Goal: Communication & Community: Share content

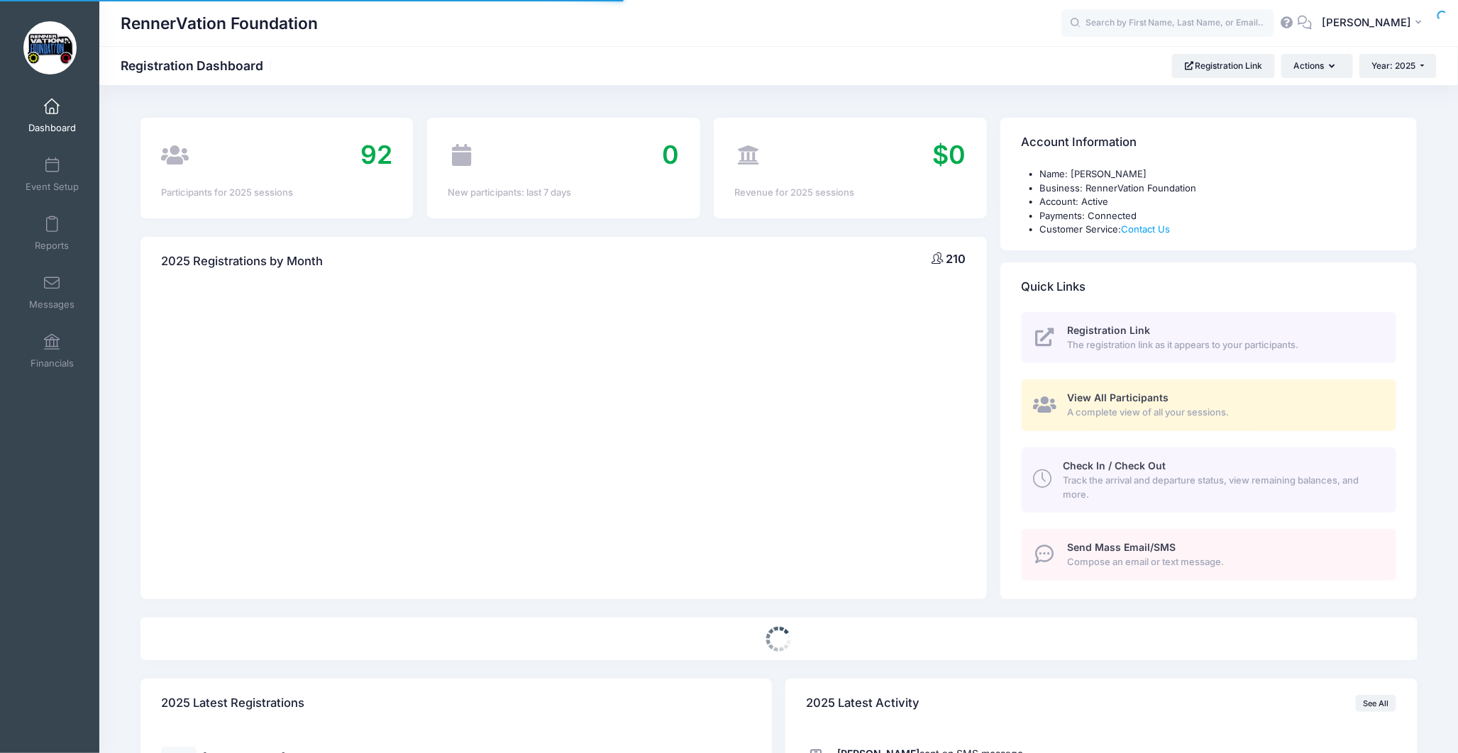
select select
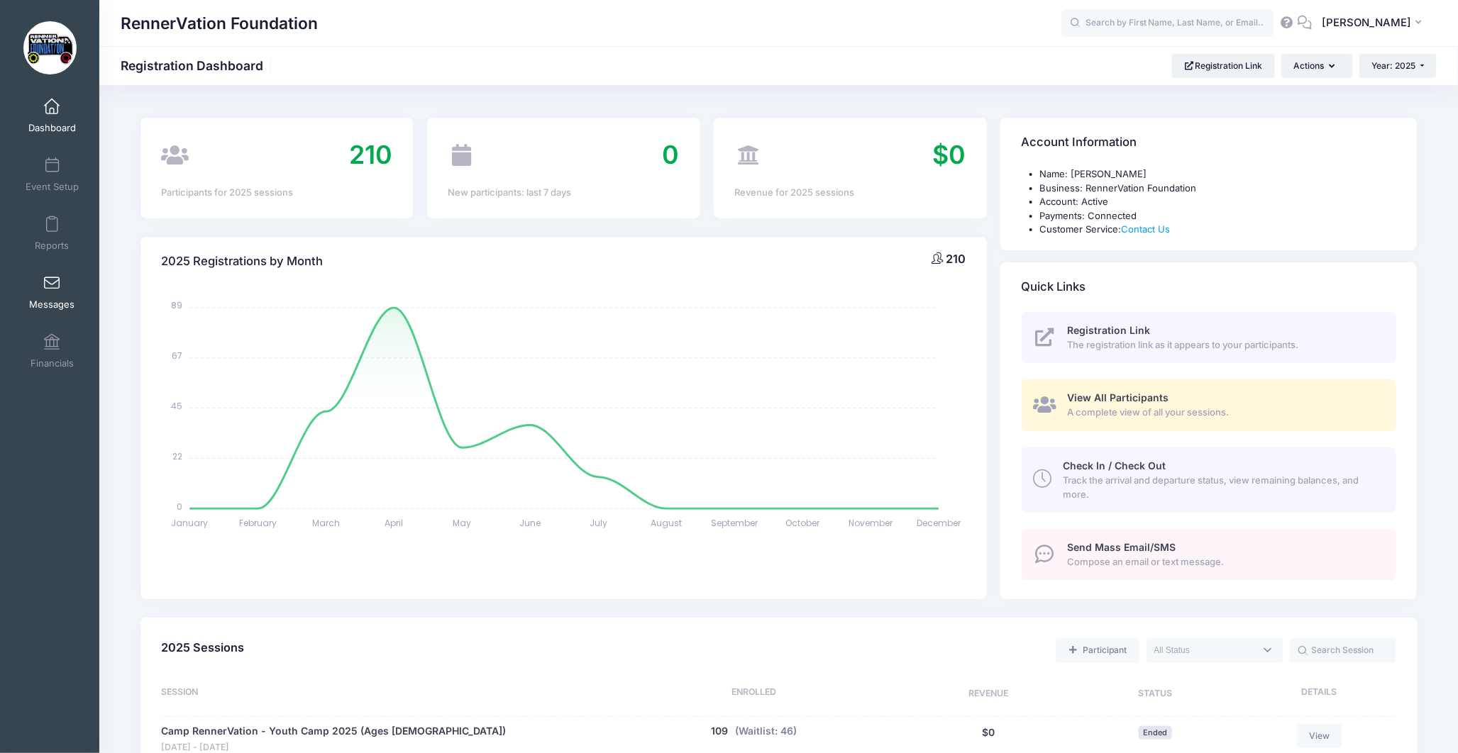
click at [61, 296] on link "Messages" at bounding box center [51, 292] width 67 height 50
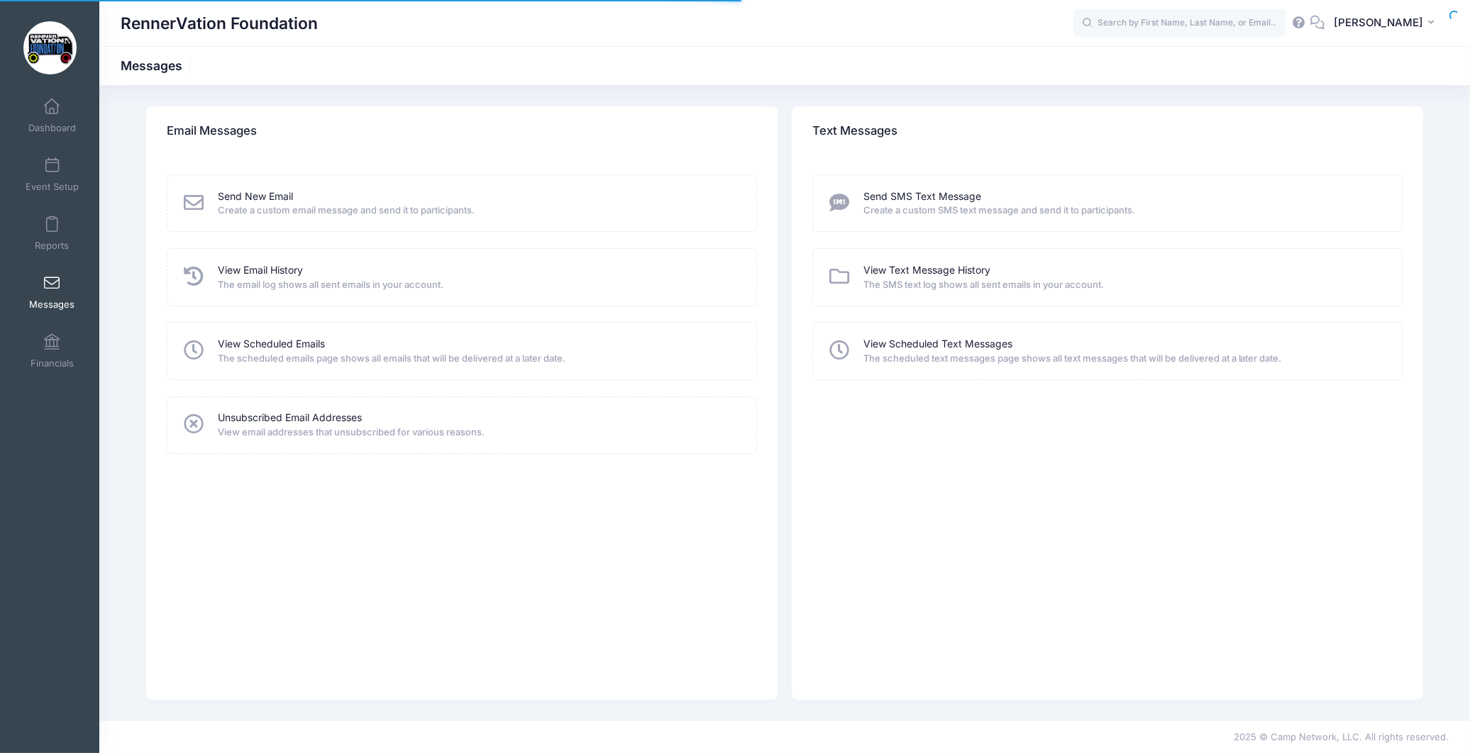
click at [294, 211] on span "Create a custom email message and send it to participants." at bounding box center [478, 211] width 520 height 14
click at [255, 189] on link "Send New Email" at bounding box center [255, 196] width 75 height 15
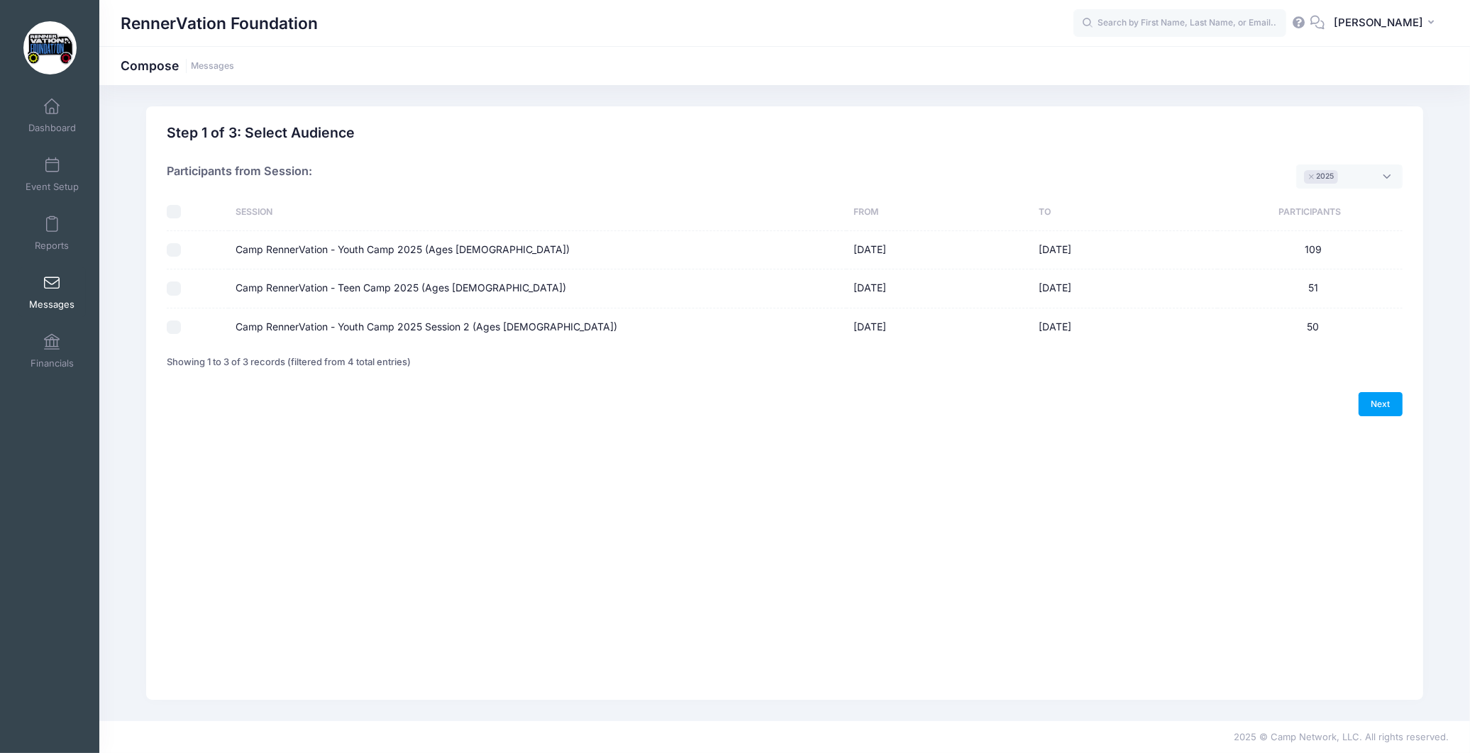
click at [202, 253] on div at bounding box center [194, 250] width 55 height 14
click at [234, 252] on td "Camp RennerVation - Youth Camp 2025 (Ages [DEMOGRAPHIC_DATA])" at bounding box center [537, 250] width 618 height 38
click at [256, 243] on label "Camp RennerVation - Youth Camp 2025 (Ages [DEMOGRAPHIC_DATA])" at bounding box center [403, 250] width 334 height 15
click at [181, 243] on input "Camp RennerVation - Youth Camp 2025 (Ages [DEMOGRAPHIC_DATA])" at bounding box center [174, 250] width 14 height 14
checkbox input "true"
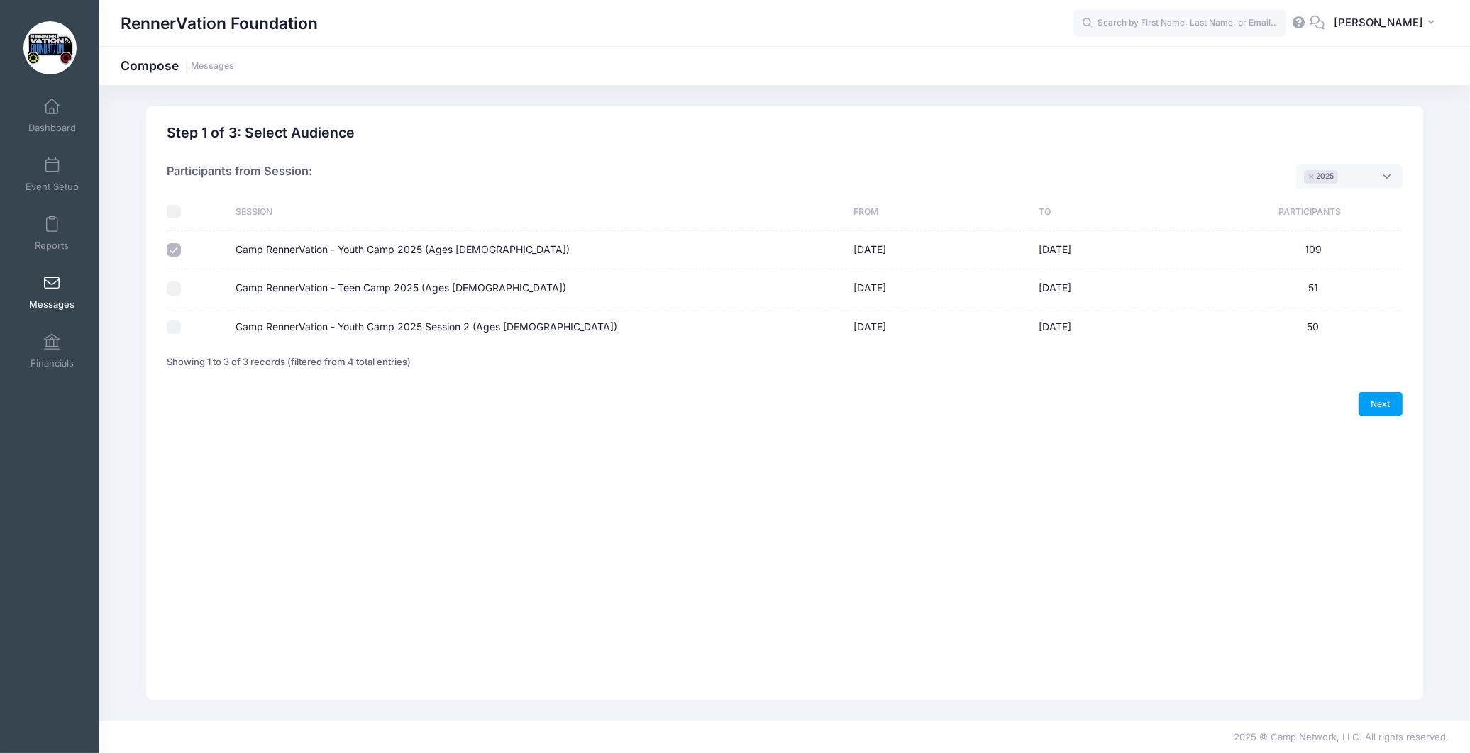
click at [271, 284] on label "Camp RennerVation - Teen Camp 2025 (Ages [DEMOGRAPHIC_DATA])" at bounding box center [401, 288] width 331 height 15
click at [181, 284] on input "Camp RennerVation - Teen Camp 2025 (Ages [DEMOGRAPHIC_DATA])" at bounding box center [174, 289] width 14 height 14
checkbox input "true"
click at [279, 322] on label "Camp RennerVation - Youth Camp 2025 Session 2 (Ages [DEMOGRAPHIC_DATA])" at bounding box center [427, 327] width 382 height 15
click at [181, 322] on input "Camp RennerVation - Youth Camp 2025 Session 2 (Ages [DEMOGRAPHIC_DATA])" at bounding box center [174, 328] width 14 height 14
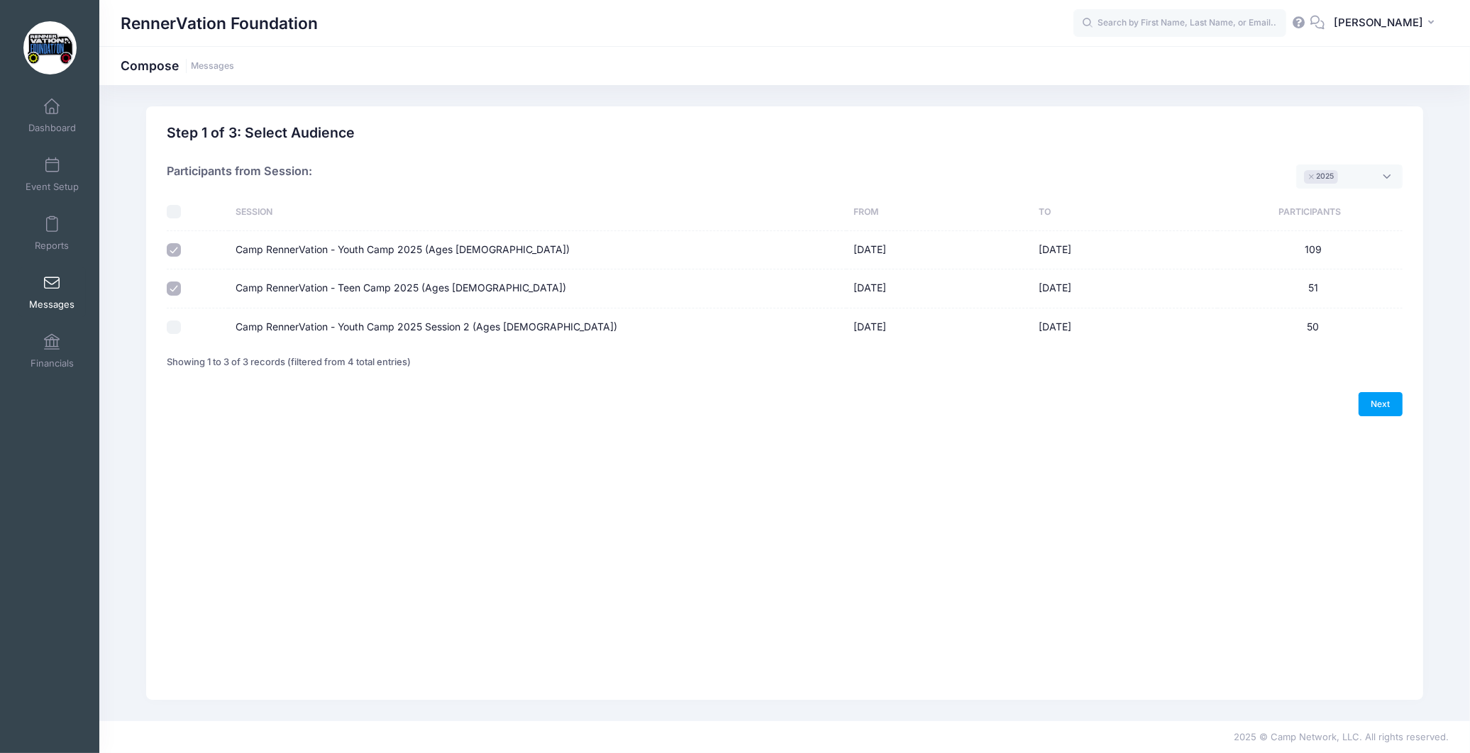
checkbox input "true"
click at [1377, 402] on link "Next" at bounding box center [1381, 404] width 44 height 24
select select "50"
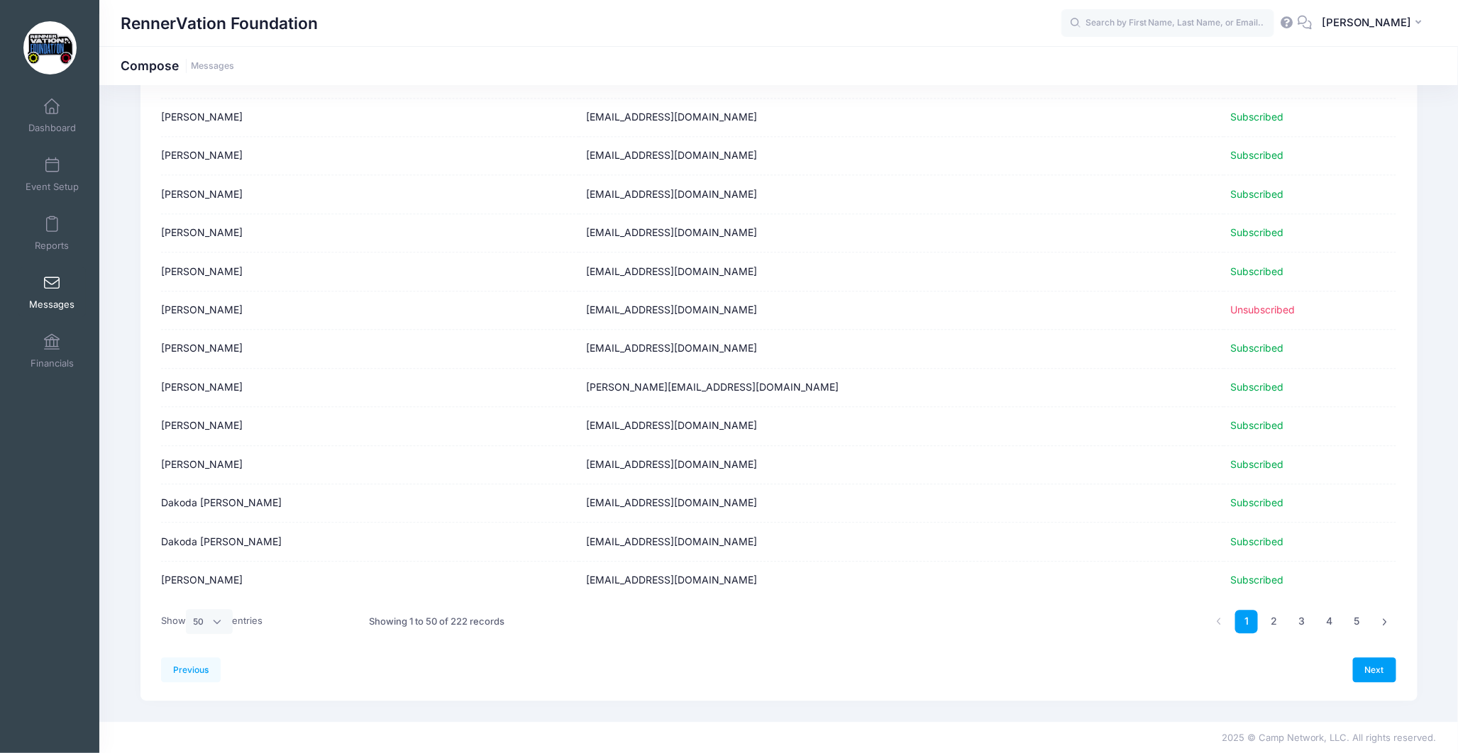
scroll to position [1548, 0]
click at [1377, 665] on link "Next" at bounding box center [1375, 669] width 44 height 24
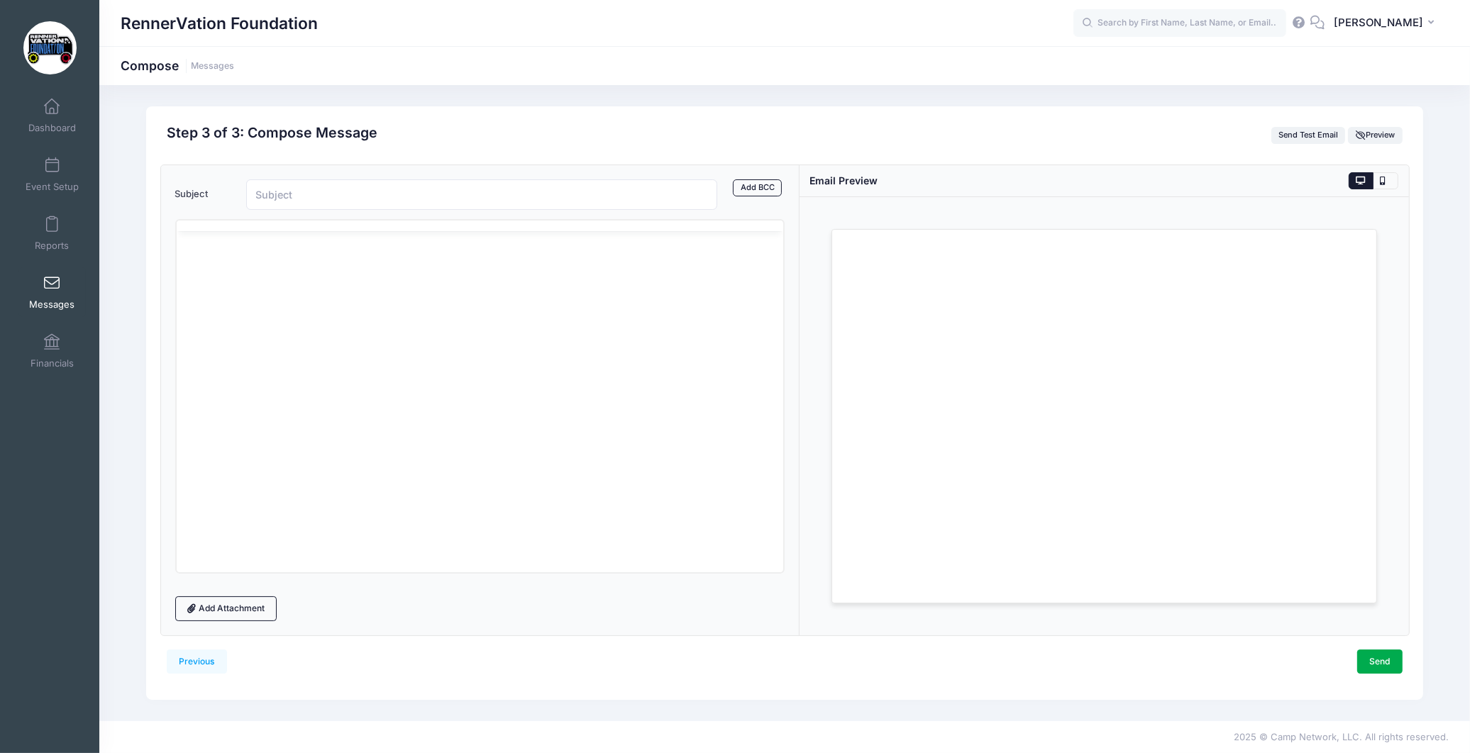
scroll to position [0, 0]
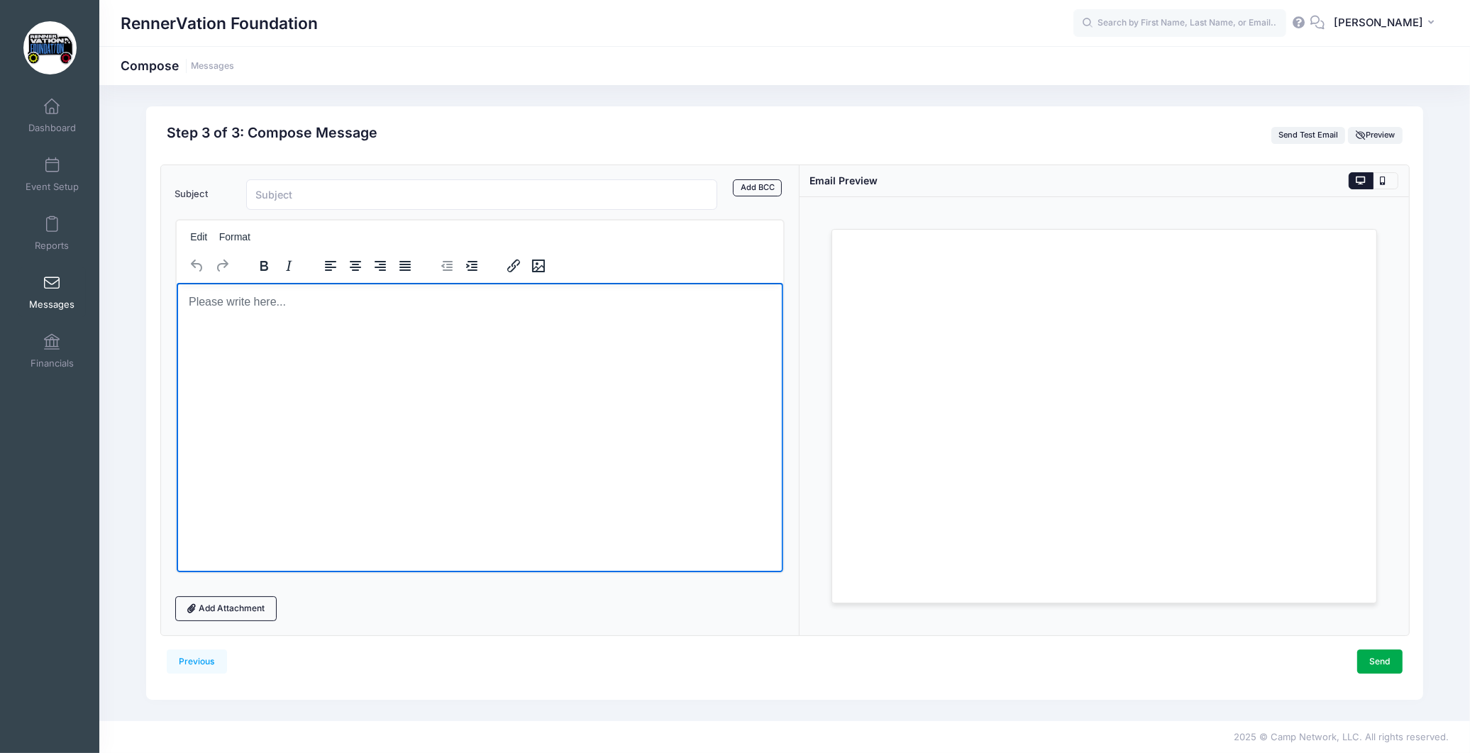
click at [317, 321] on html at bounding box center [479, 301] width 607 height 38
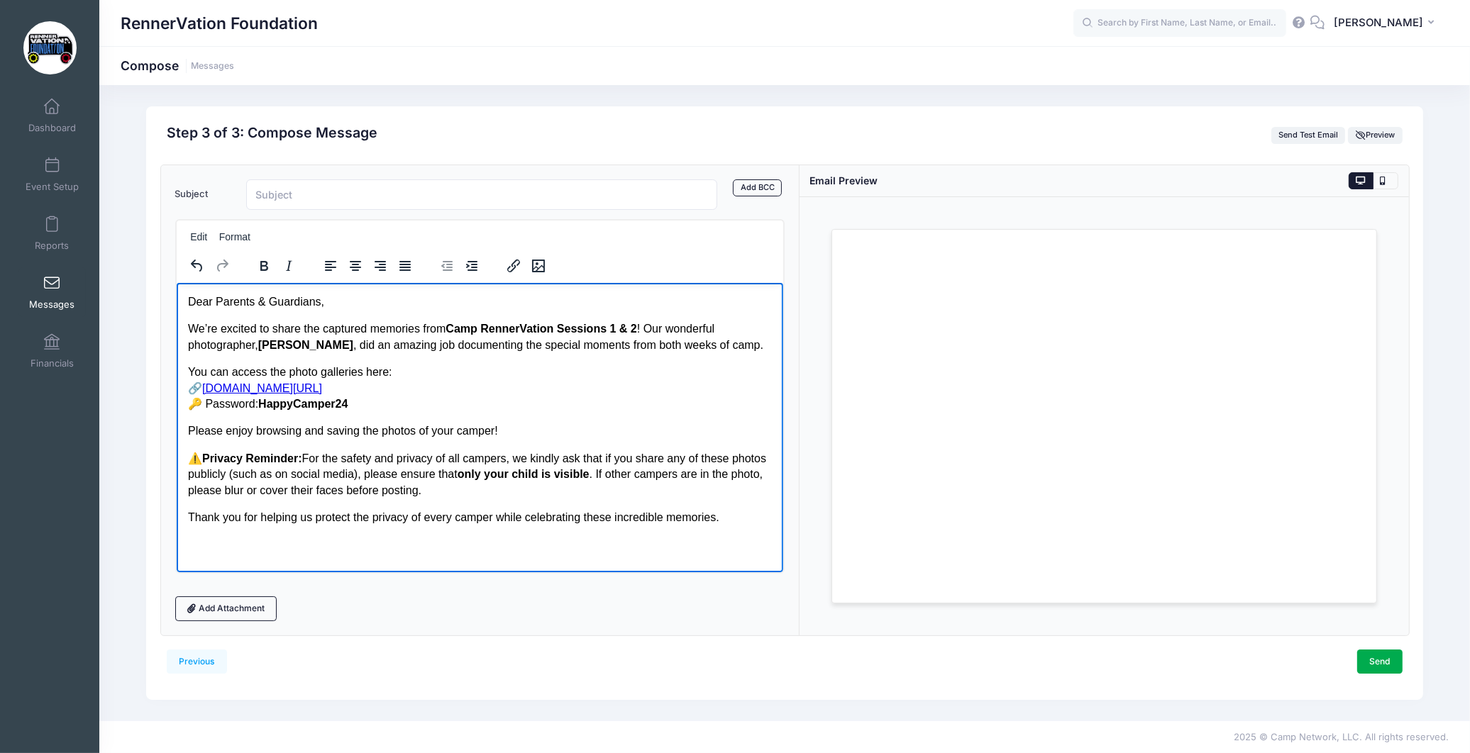
click at [255, 343] on p "We’re excited to share the captured memories from Camp RennerVation Sessions 1 …" at bounding box center [479, 337] width 584 height 32
click at [326, 343] on strong "Kevin Baker" at bounding box center [311, 344] width 95 height 12
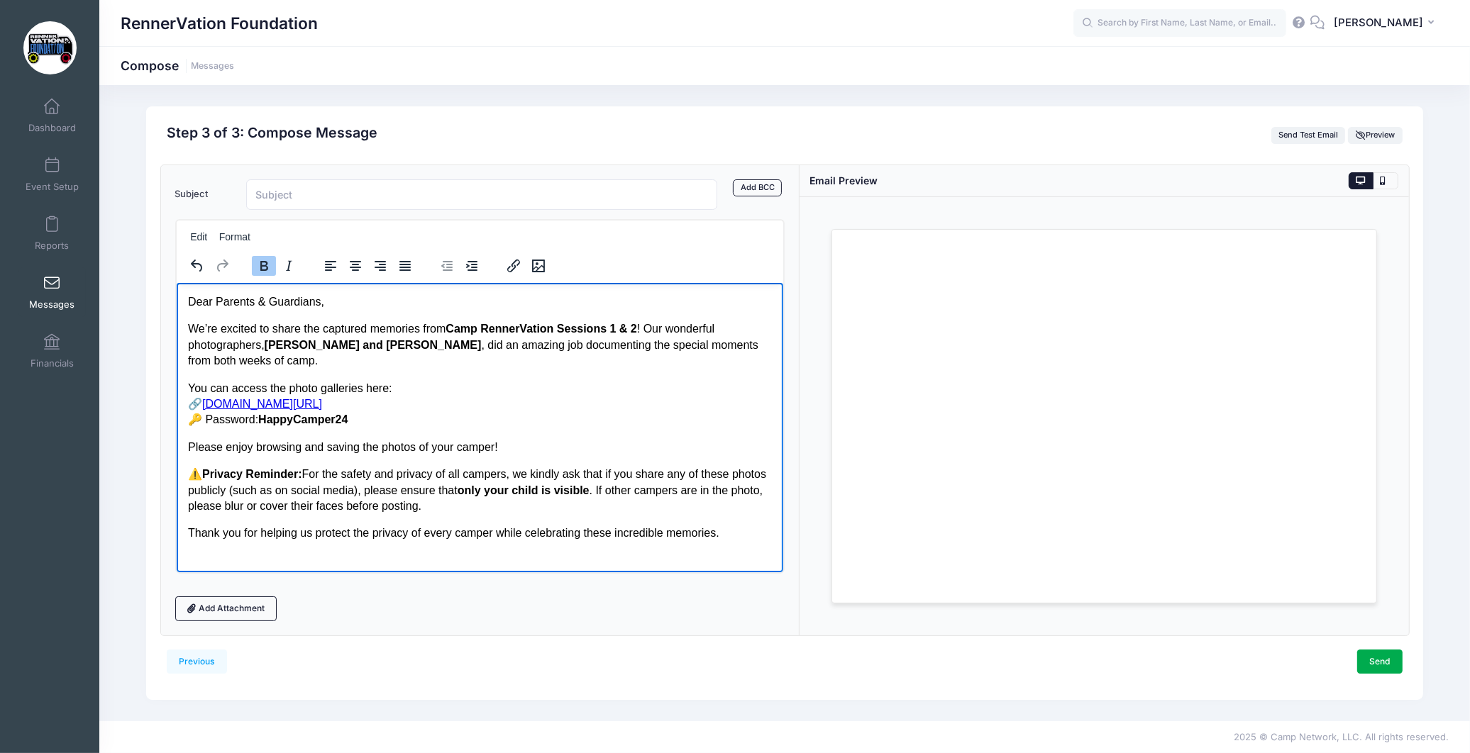
click at [567, 459] on body "Dear Parents & Guardians, We’re excited to share the captured memories from Cam…" at bounding box center [479, 418] width 584 height 248
click at [375, 194] on input "Subject" at bounding box center [481, 195] width 471 height 31
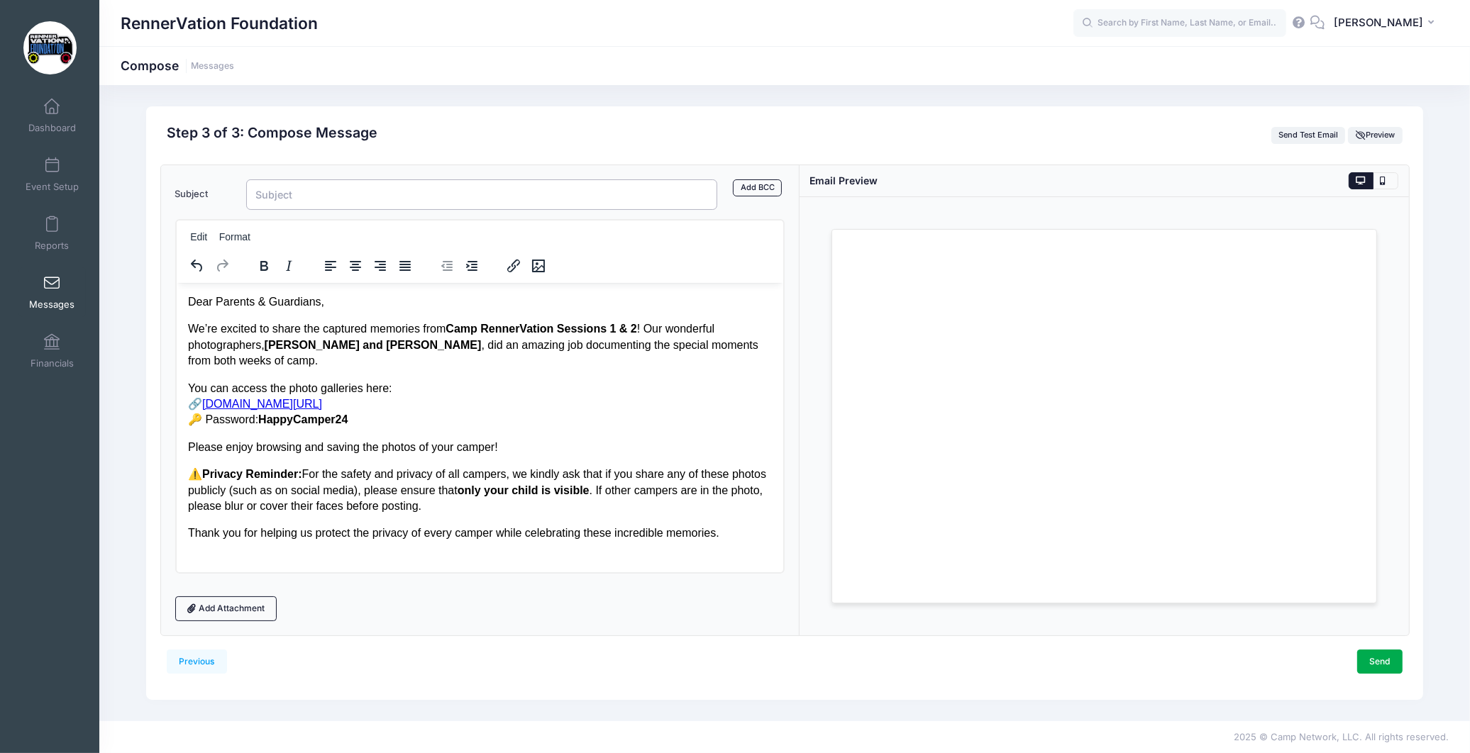
paste input "Camp RennerVation Photos – Session 1 & 2 📸✨"
type input "Camp RennerVation Photos – Session 1 & 2 📸✨"
click at [534, 678] on div "Previous Send Step 3 of 4: Compose Audience Roster Compose Step 1 of 3: Select …" at bounding box center [784, 403] width 1277 height 594
click at [1388, 176] on button at bounding box center [1385, 180] width 25 height 17
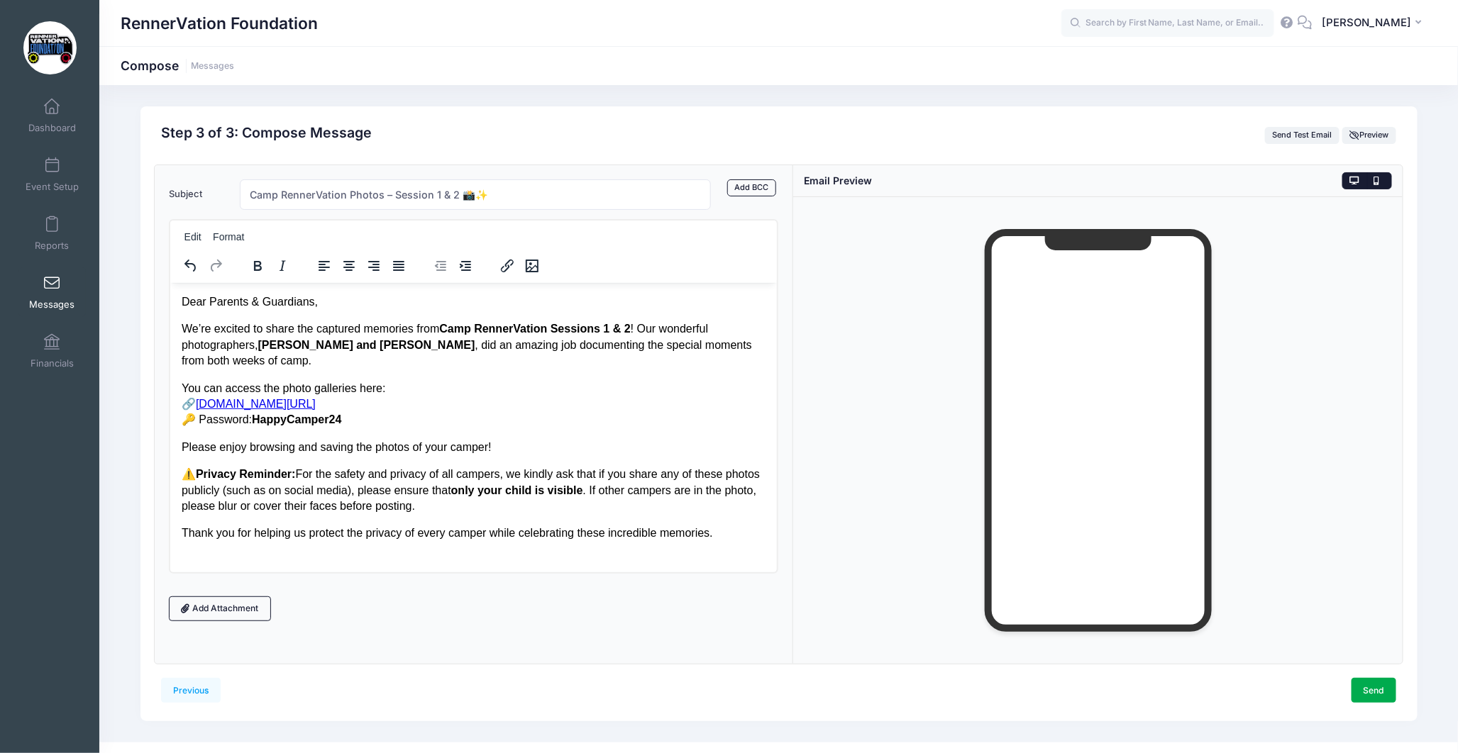
click at [1349, 189] on button at bounding box center [1354, 180] width 25 height 17
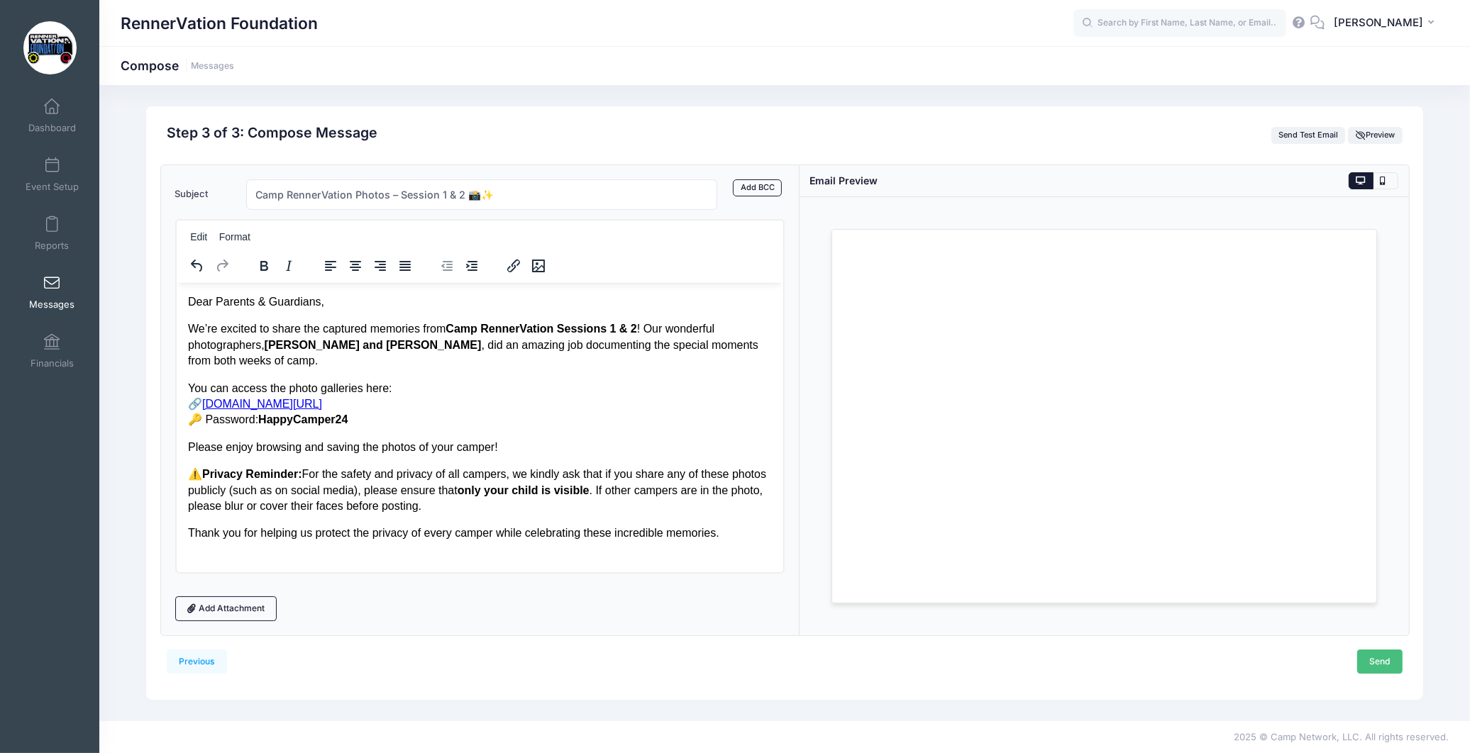
click at [1386, 663] on link "Send" at bounding box center [1379, 662] width 45 height 24
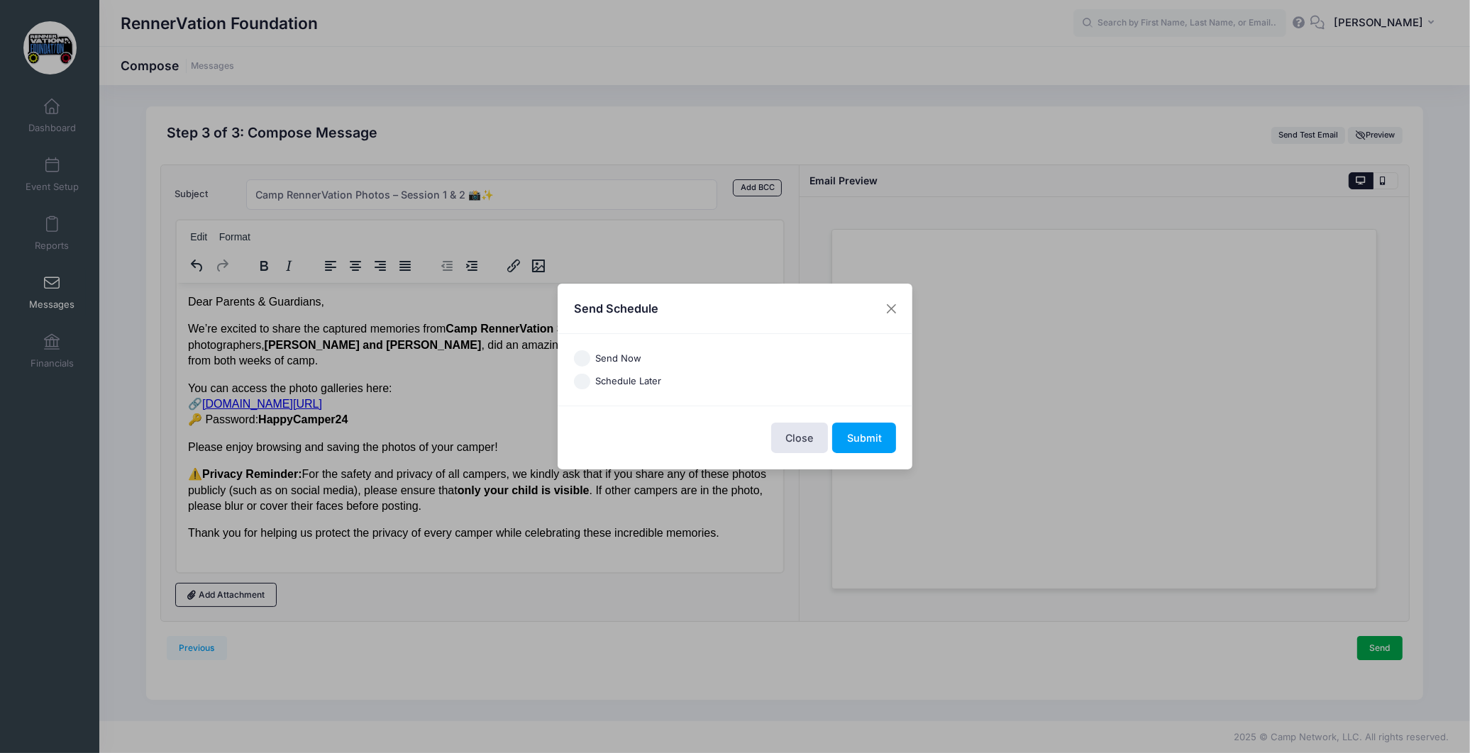
click at [646, 380] on label "Schedule Later" at bounding box center [628, 382] width 66 height 14
click at [590, 380] on input "Schedule Later" at bounding box center [582, 382] width 16 height 16
radio input "true"
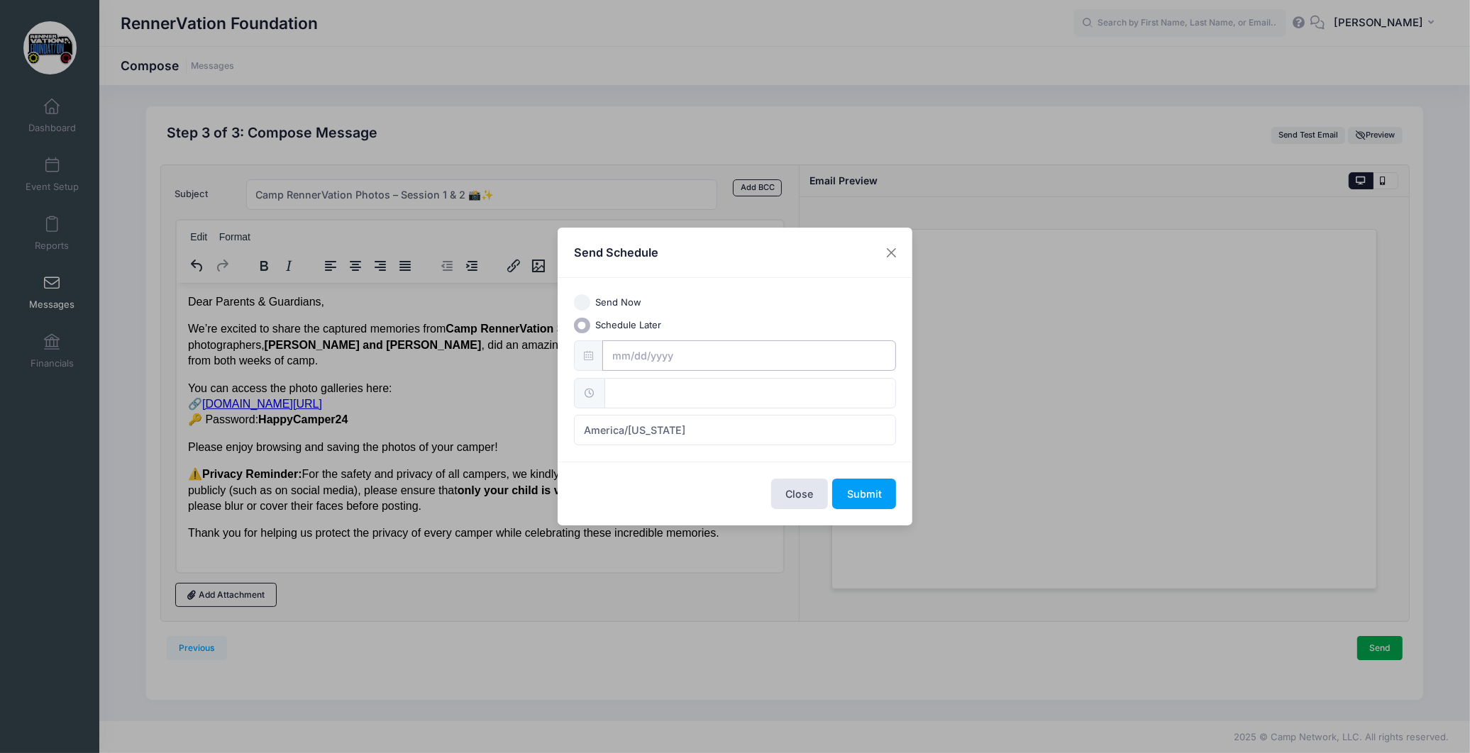
click at [642, 351] on input "text" at bounding box center [749, 356] width 294 height 31
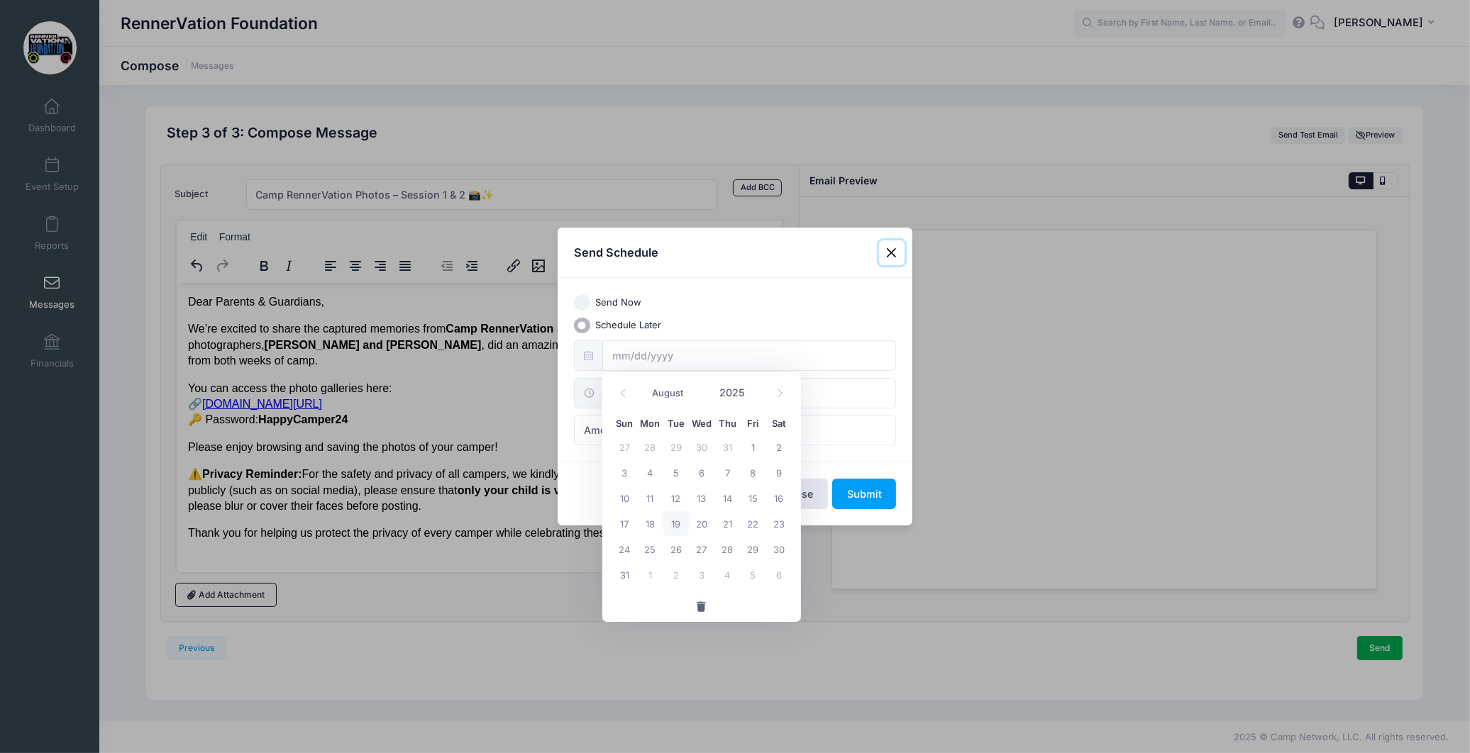
click at [685, 520] on span "19" at bounding box center [676, 524] width 26 height 26
type input "08/19/2025"
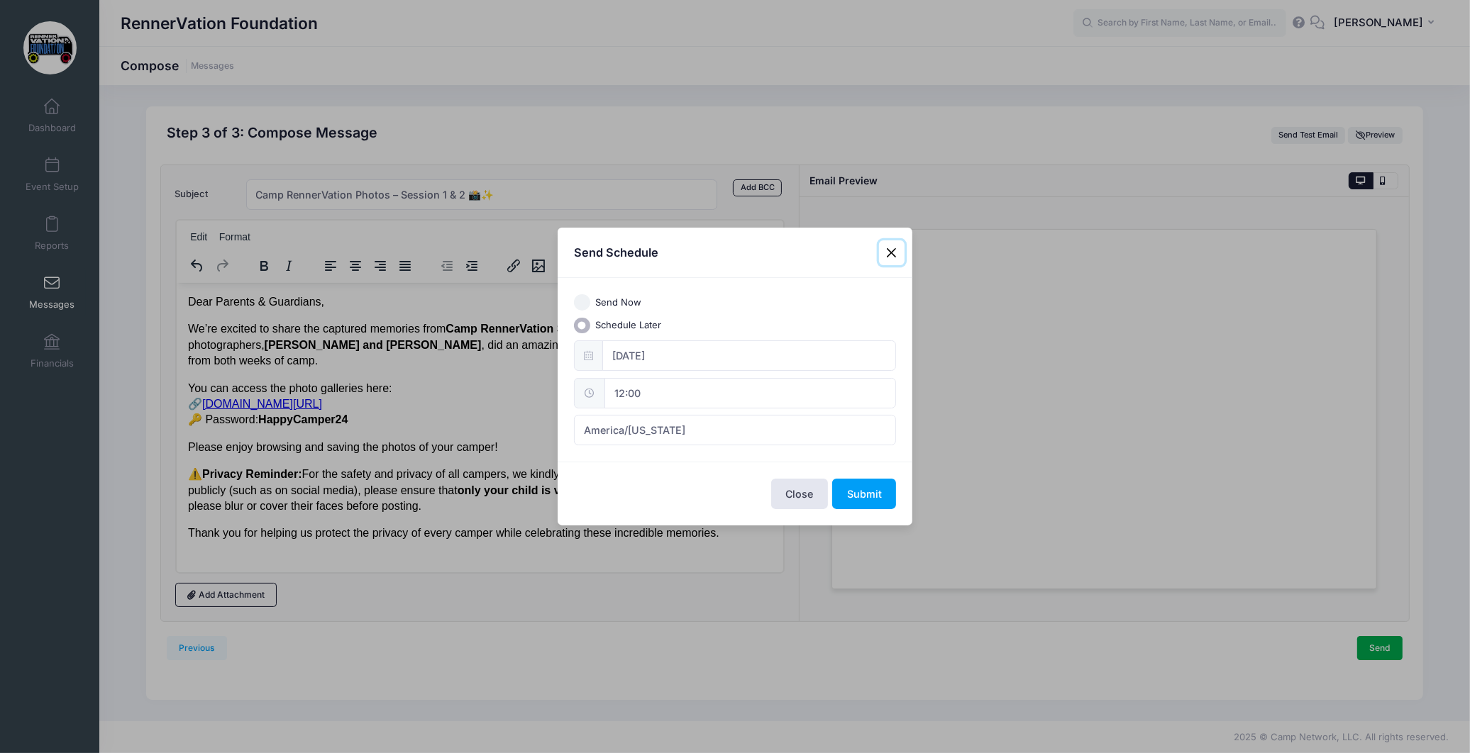
click at [679, 401] on input "12:00" at bounding box center [750, 393] width 292 height 31
click at [666, 419] on input "12" at bounding box center [643, 425] width 79 height 28
click at [675, 415] on span at bounding box center [679, 418] width 10 height 14
type input "13:00"
type input "01"
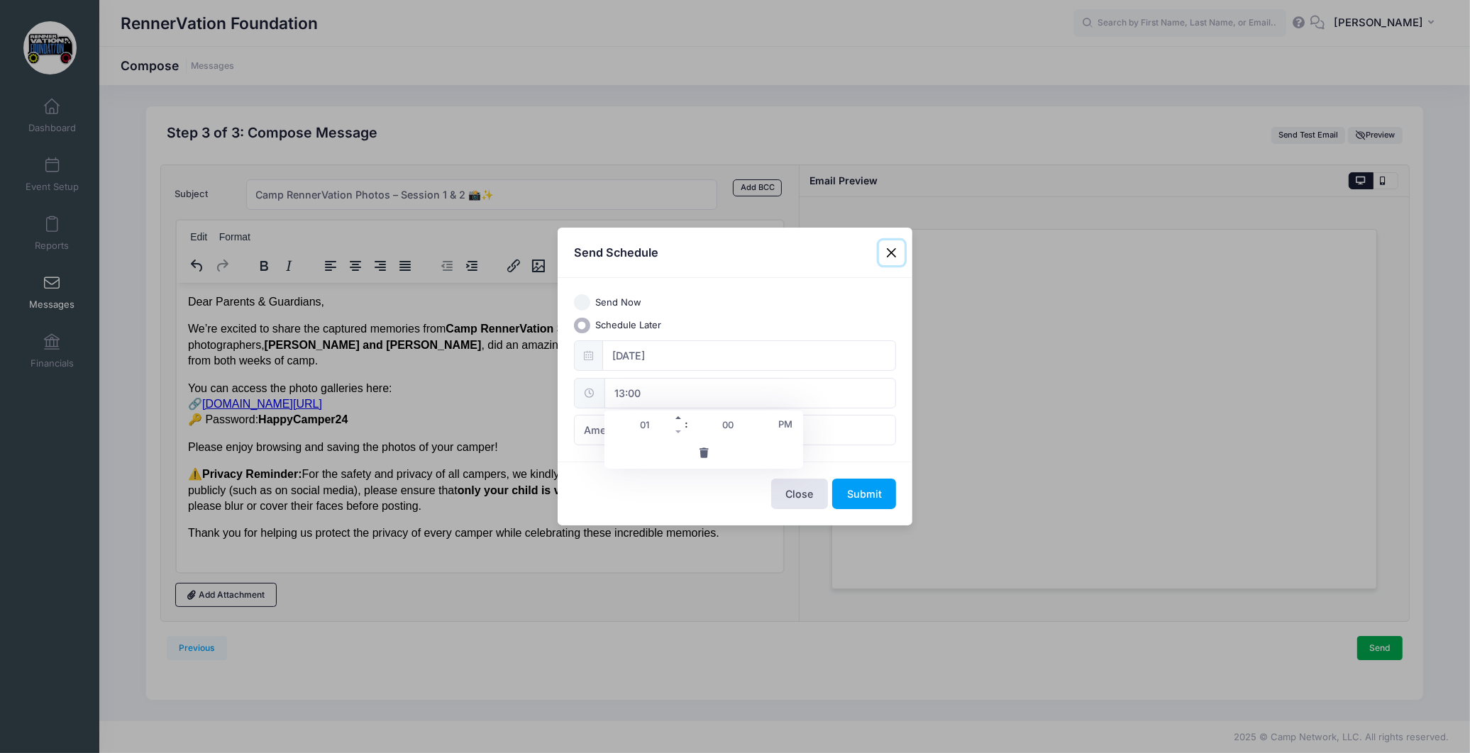
click at [675, 415] on span at bounding box center [679, 418] width 10 height 14
type input "14:00"
type input "02"
click at [691, 485] on div "Close Submit" at bounding box center [735, 493] width 355 height 63
click at [863, 492] on button "Submit" at bounding box center [864, 494] width 64 height 31
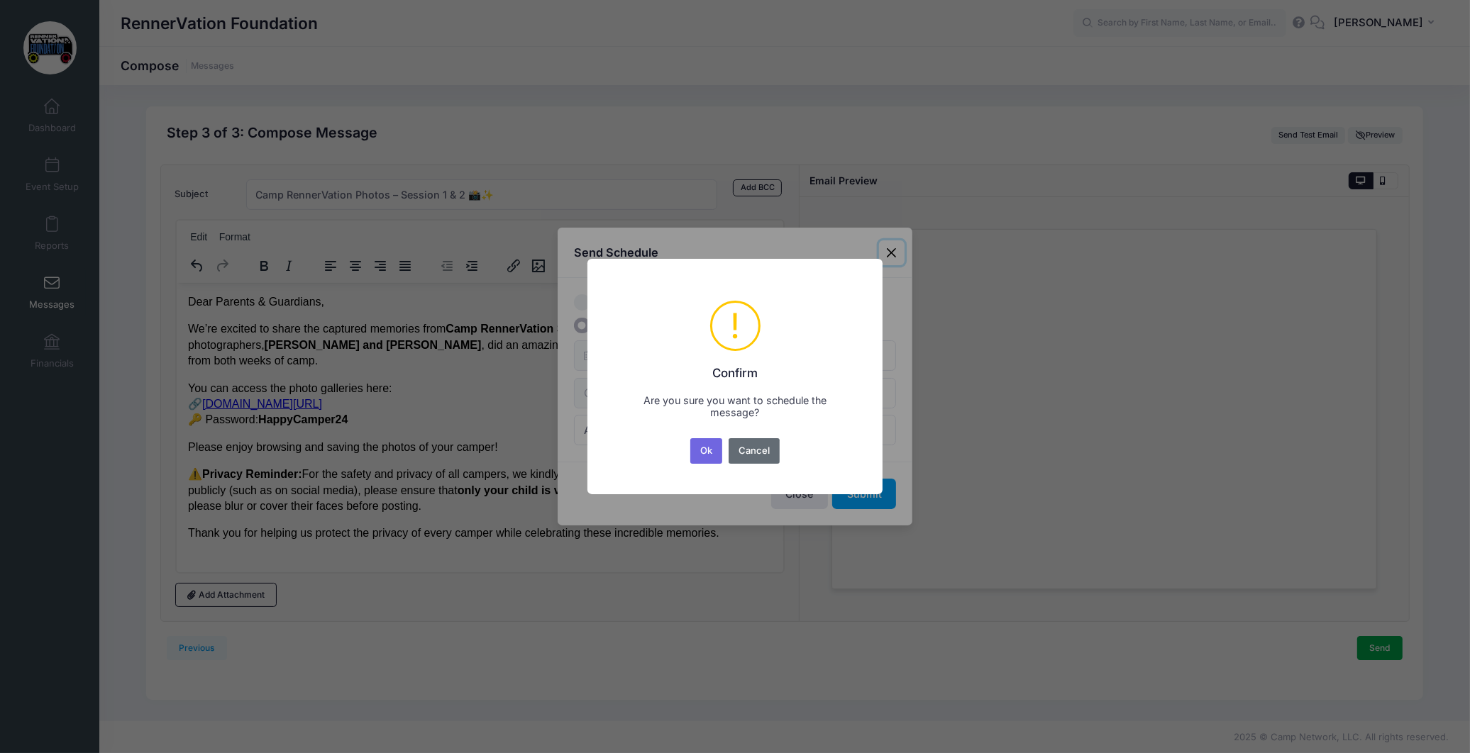
click at [756, 444] on button "Cancel" at bounding box center [755, 451] width 52 height 26
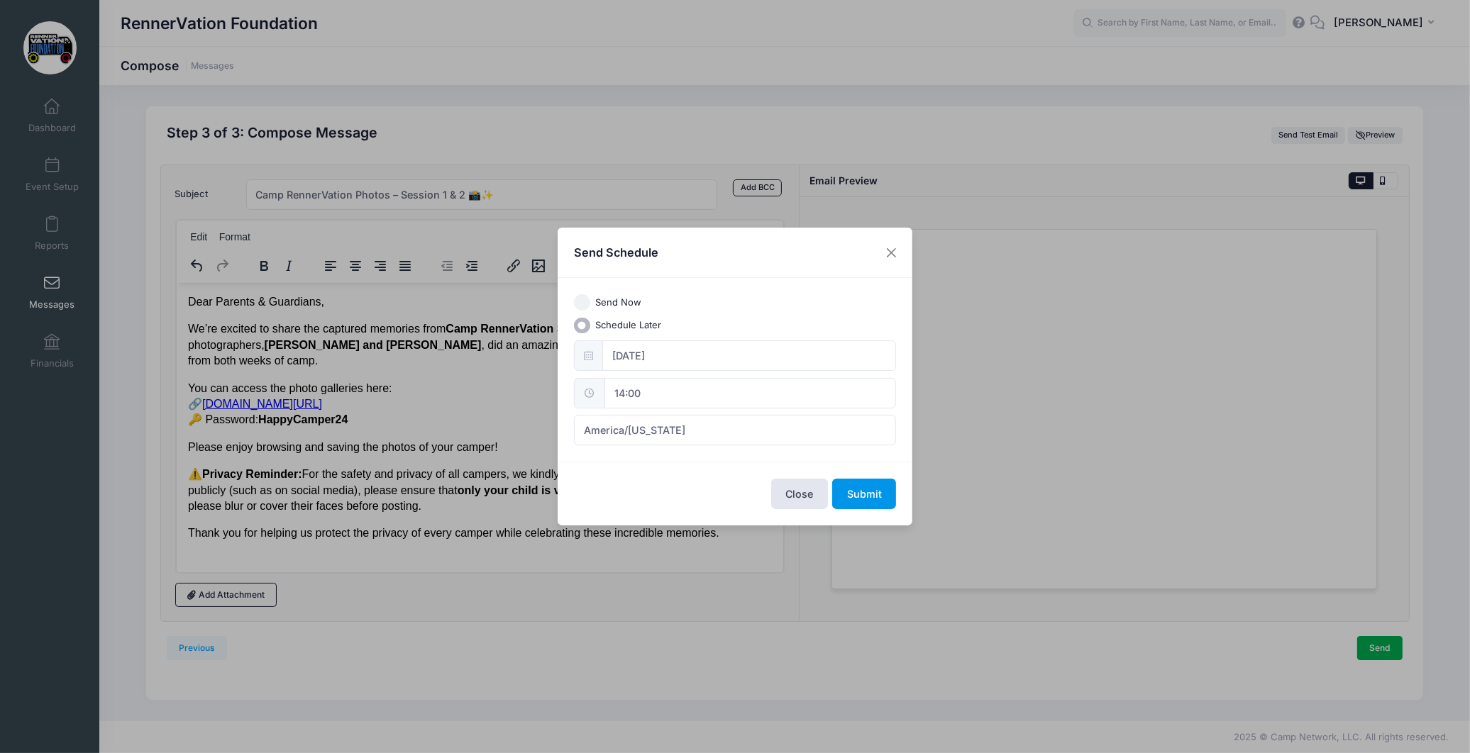
click at [880, 499] on button "Submit" at bounding box center [864, 494] width 64 height 31
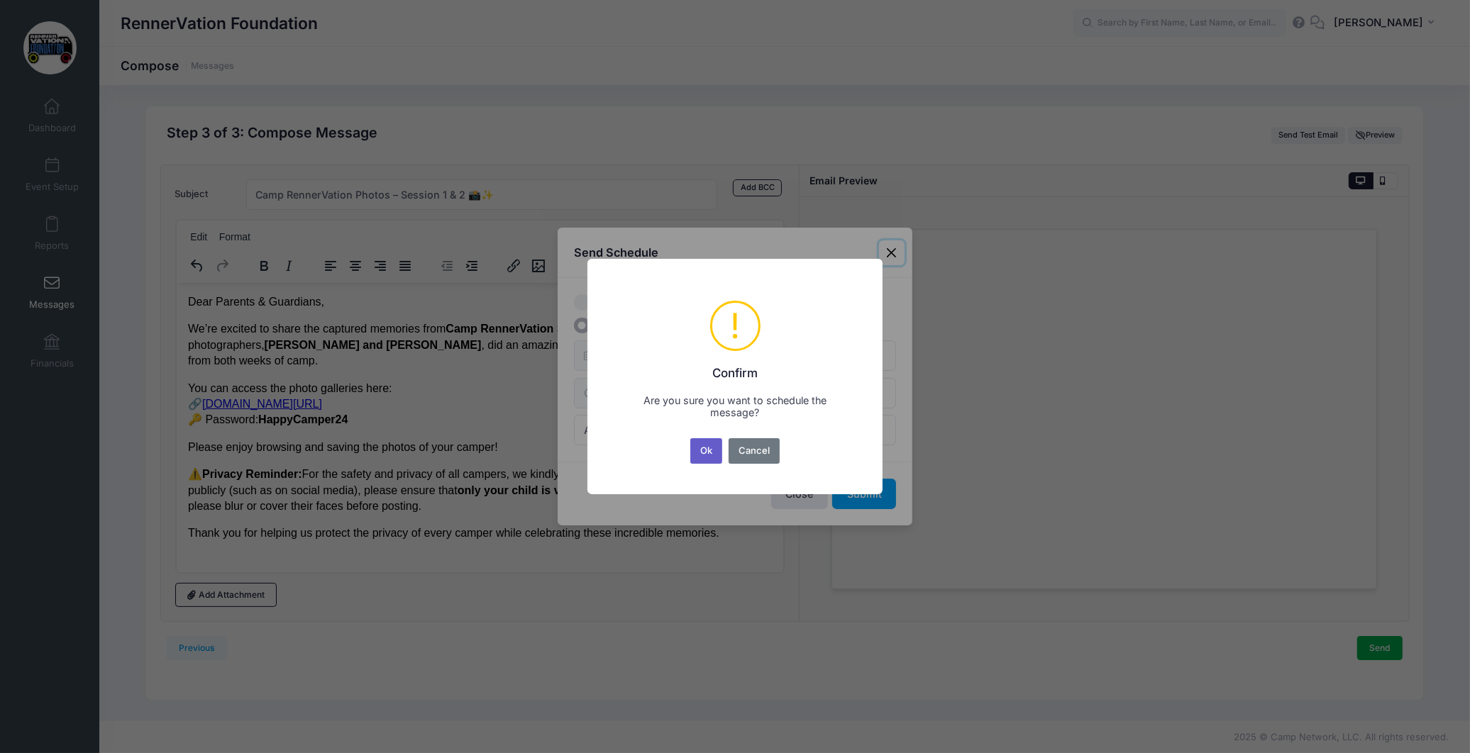
click at [710, 454] on button "Ok" at bounding box center [706, 451] width 33 height 26
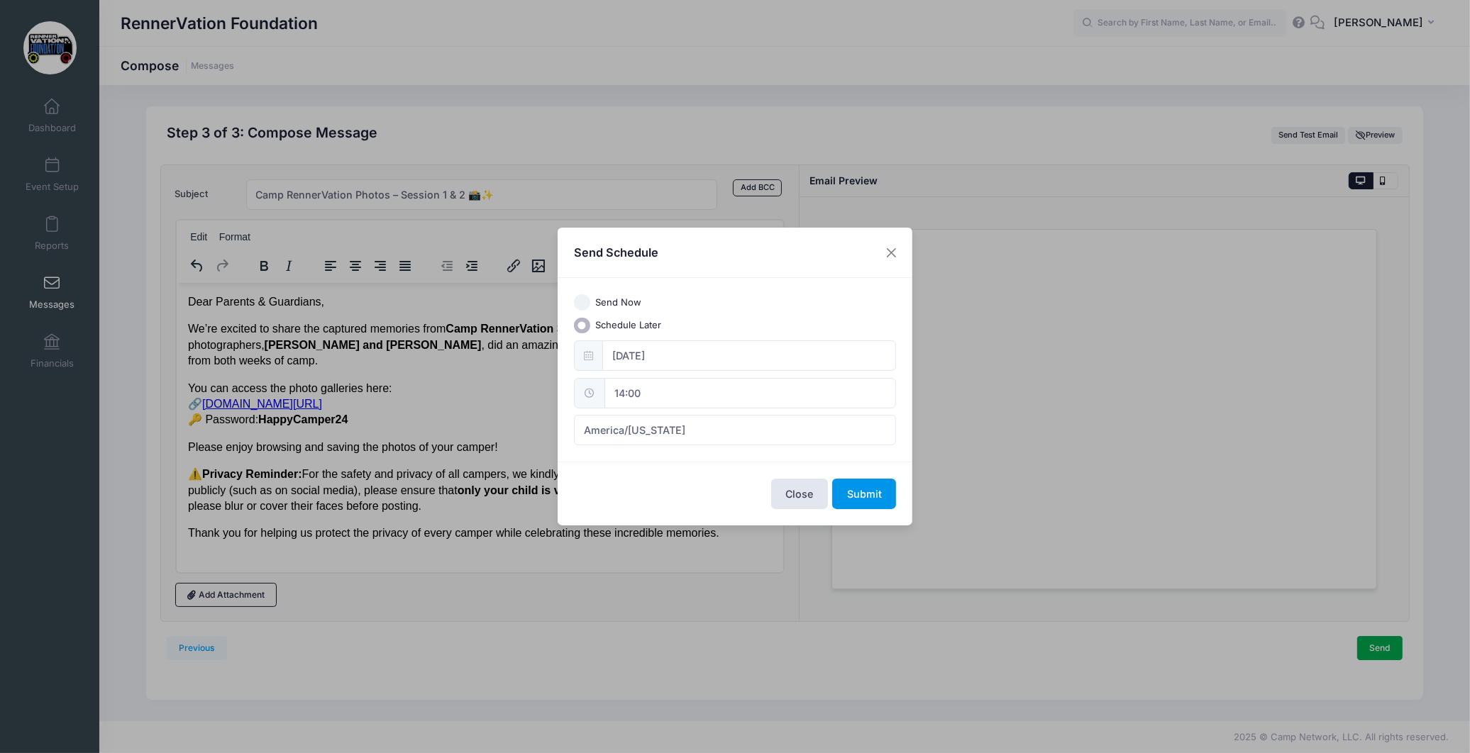
click at [868, 499] on button "Submit" at bounding box center [864, 494] width 64 height 31
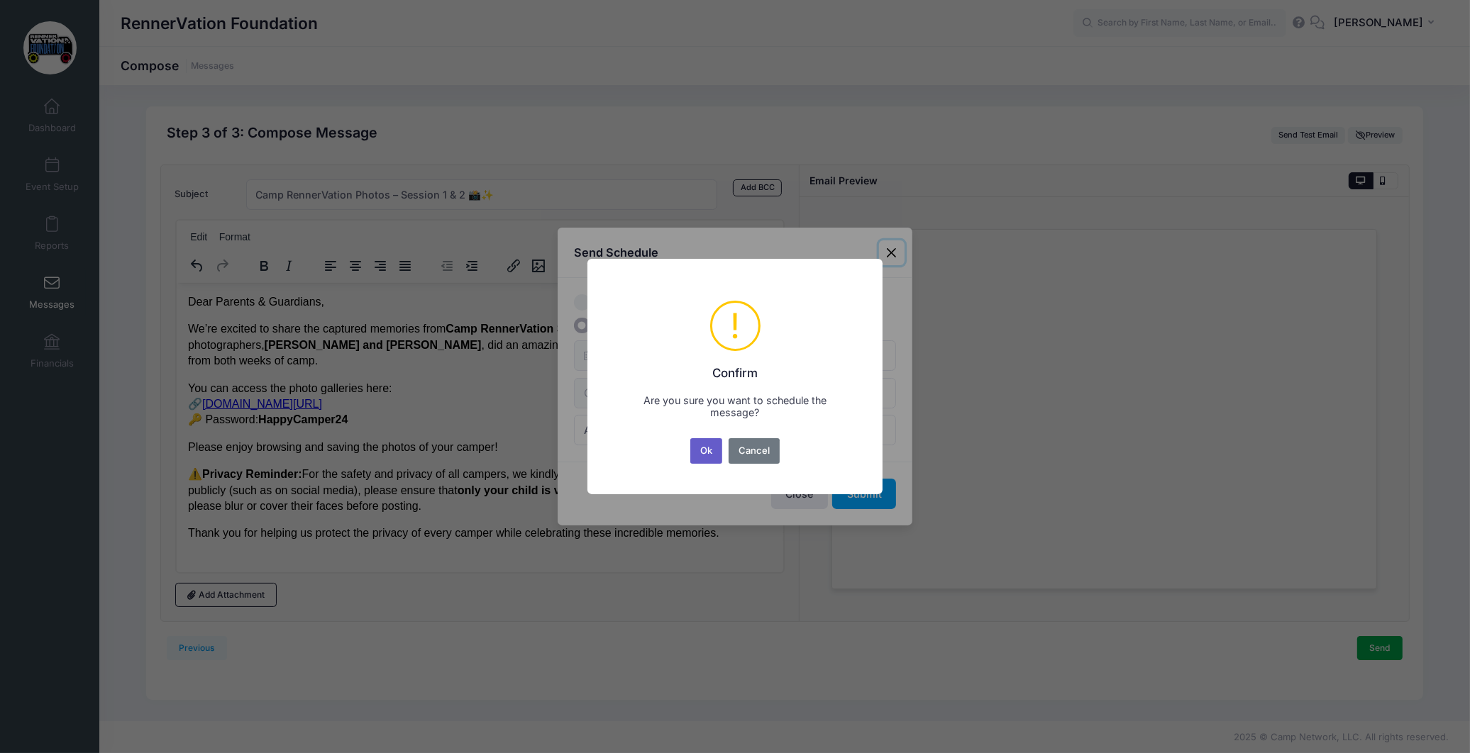
click at [712, 448] on button "Ok" at bounding box center [706, 451] width 33 height 26
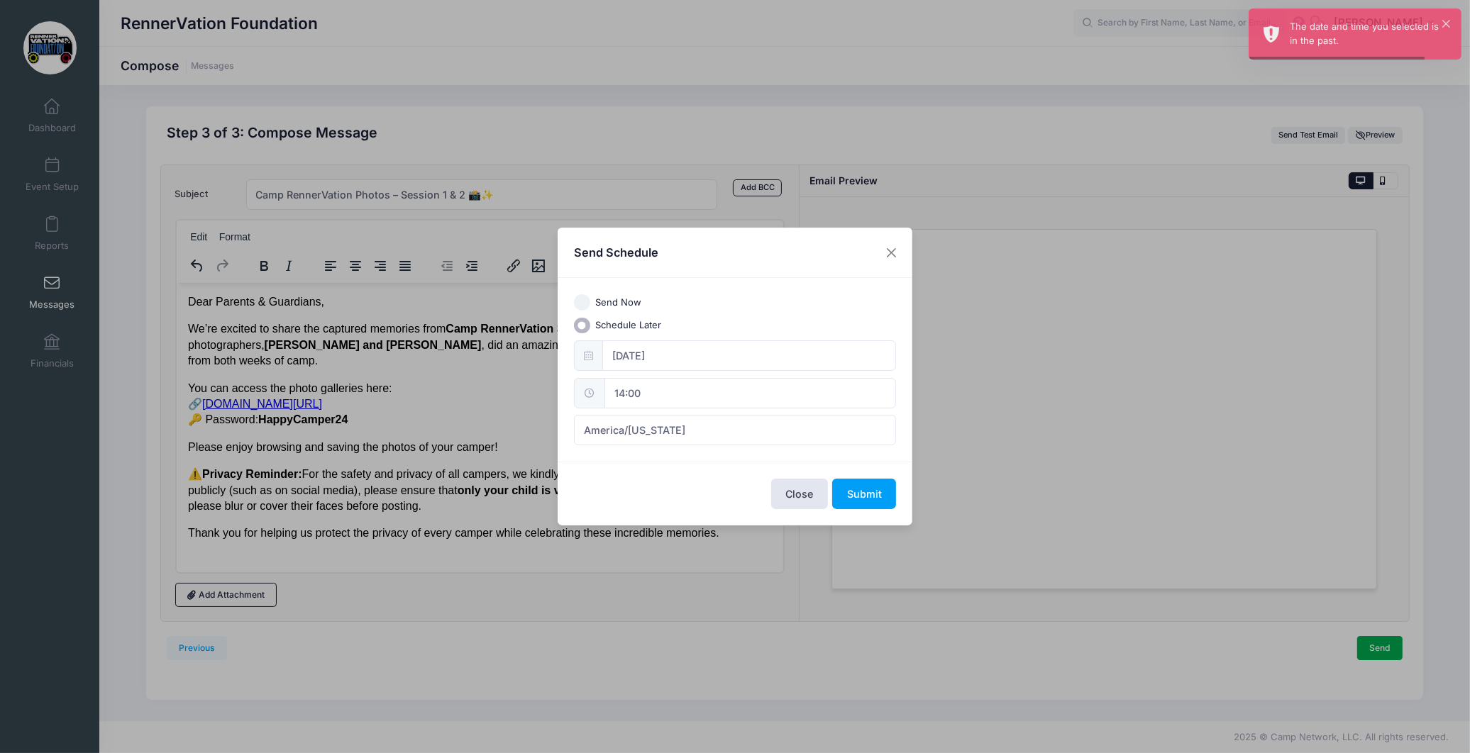
click at [756, 376] on div "08/19/2025 14:00 America/New York America/Los Angeles America/Chicago America/D…" at bounding box center [735, 393] width 323 height 105
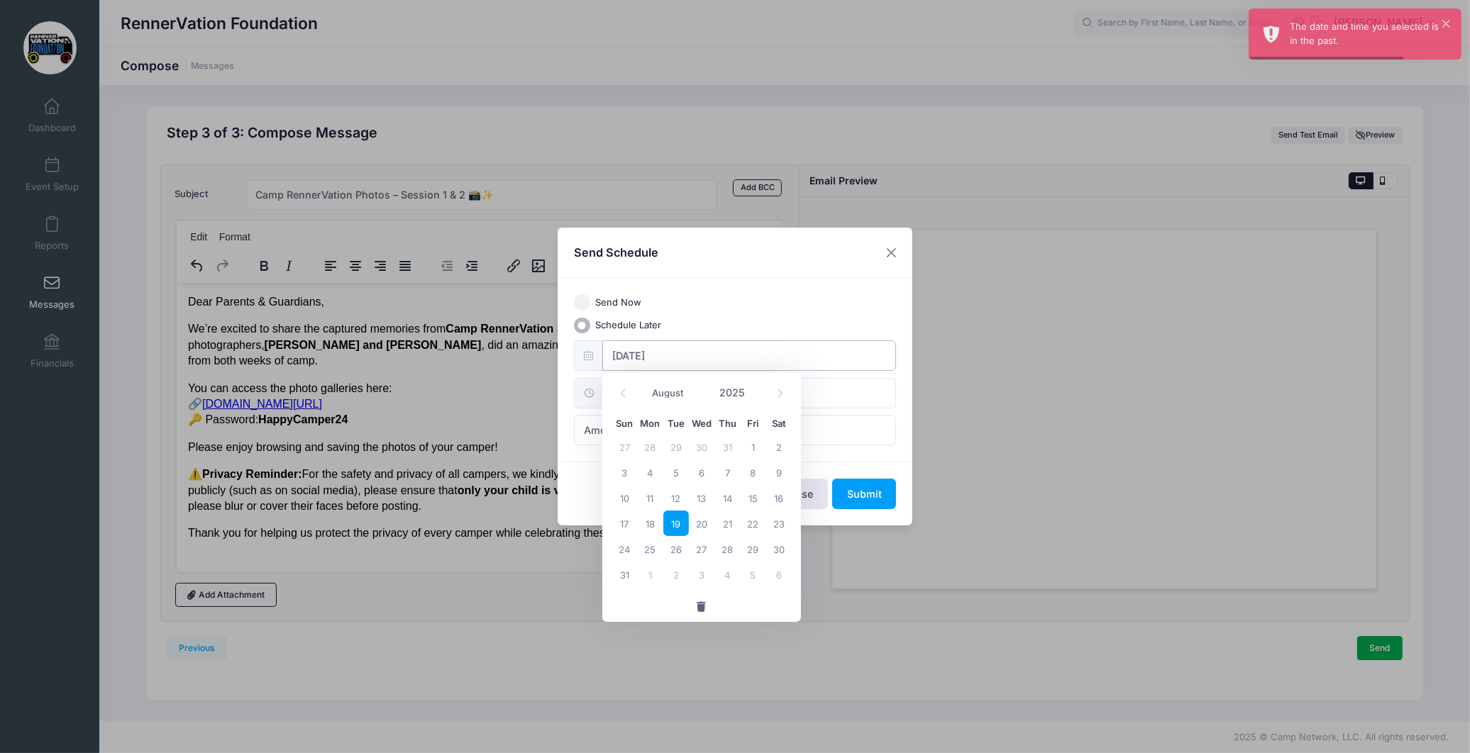
click at [746, 353] on input "08/19/2025" at bounding box center [749, 356] width 294 height 31
click at [673, 519] on span "19" at bounding box center [676, 524] width 26 height 26
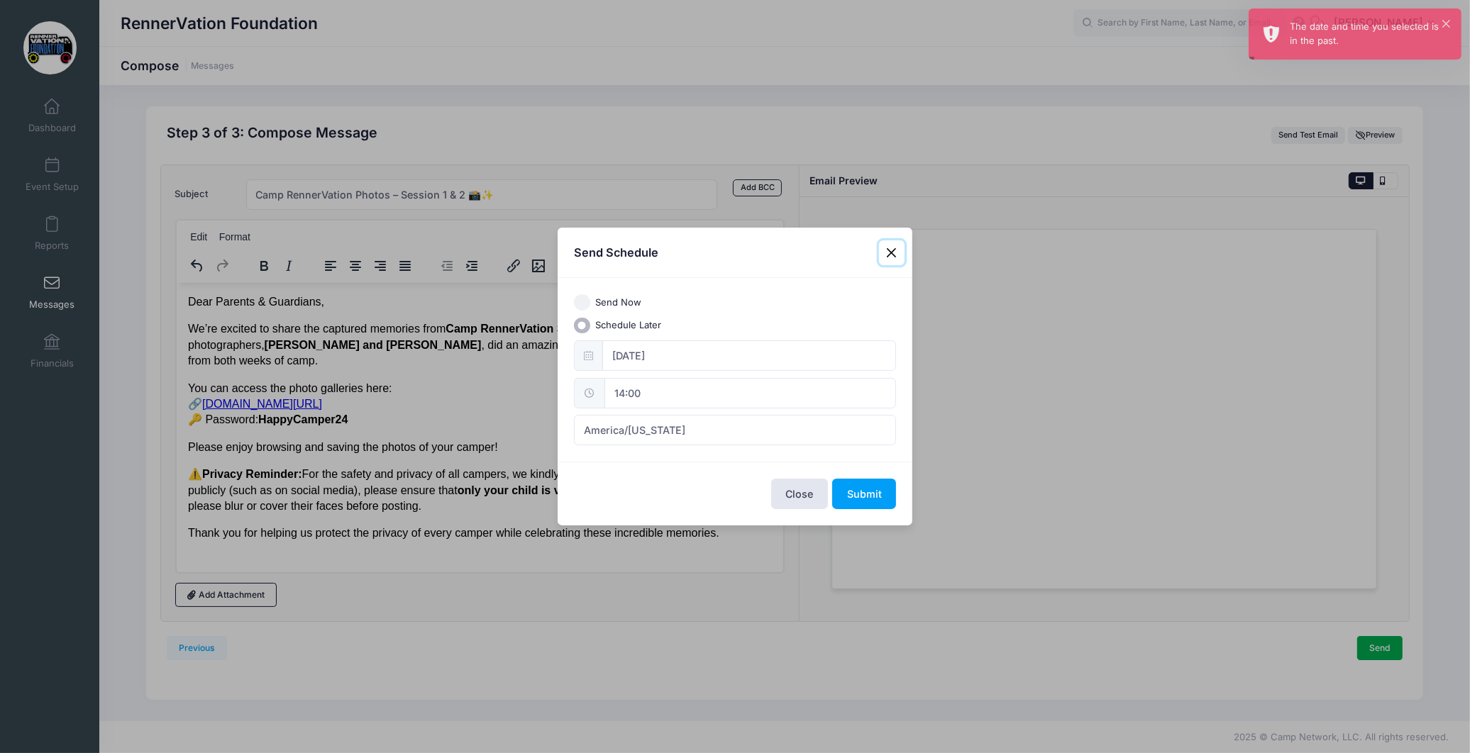
click at [712, 380] on input "14:00" at bounding box center [750, 393] width 292 height 31
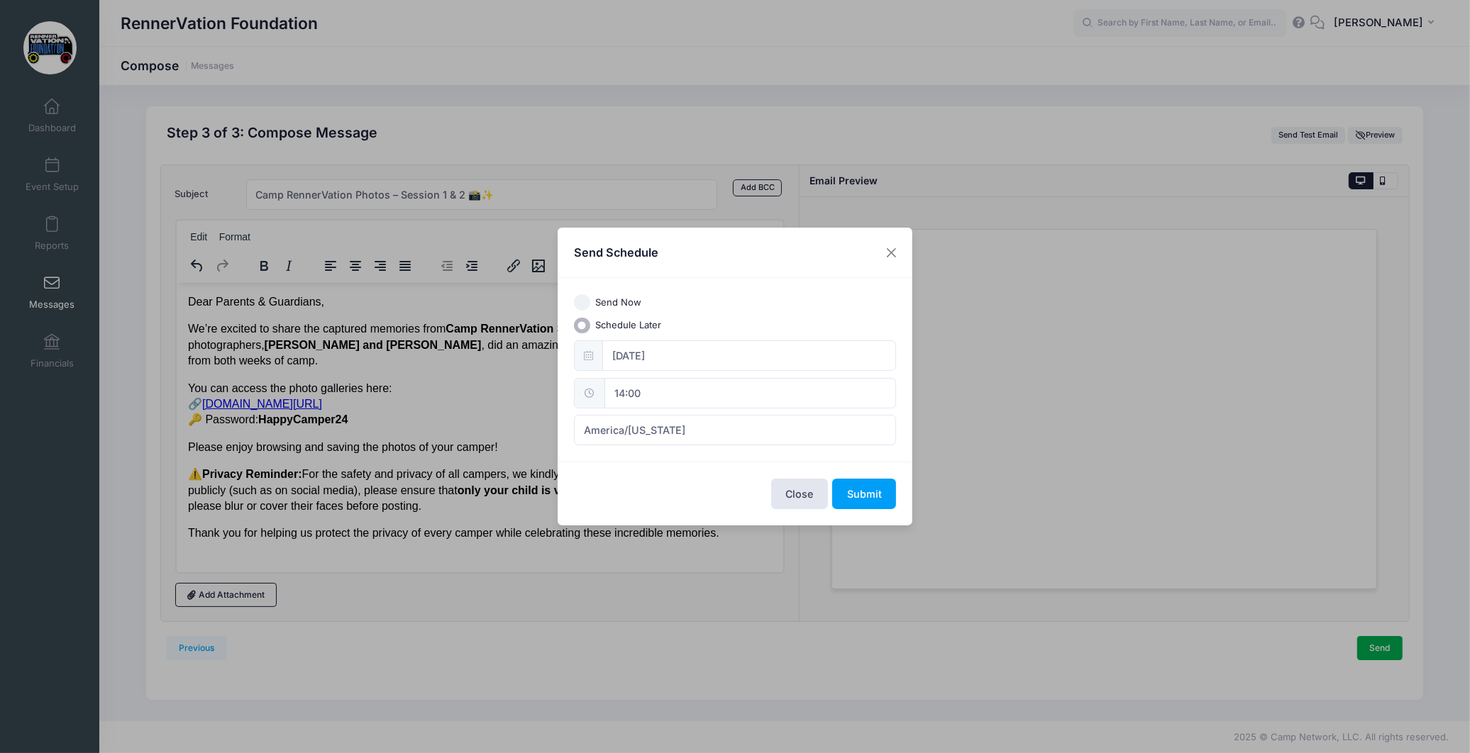
click at [690, 493] on div "Close Submit" at bounding box center [735, 493] width 355 height 63
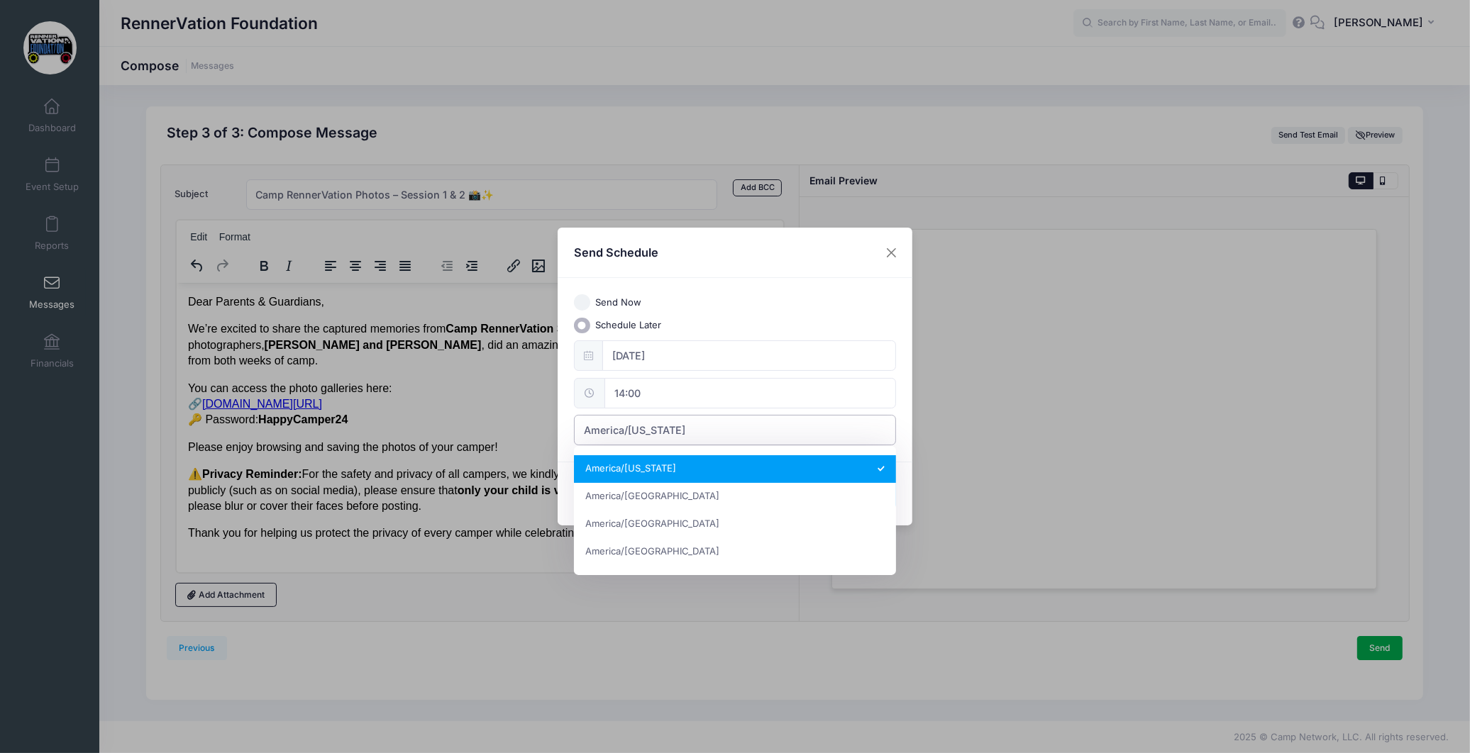
click at [639, 434] on span "America/New York" at bounding box center [634, 430] width 101 height 15
select select "America/Los_Angeles"
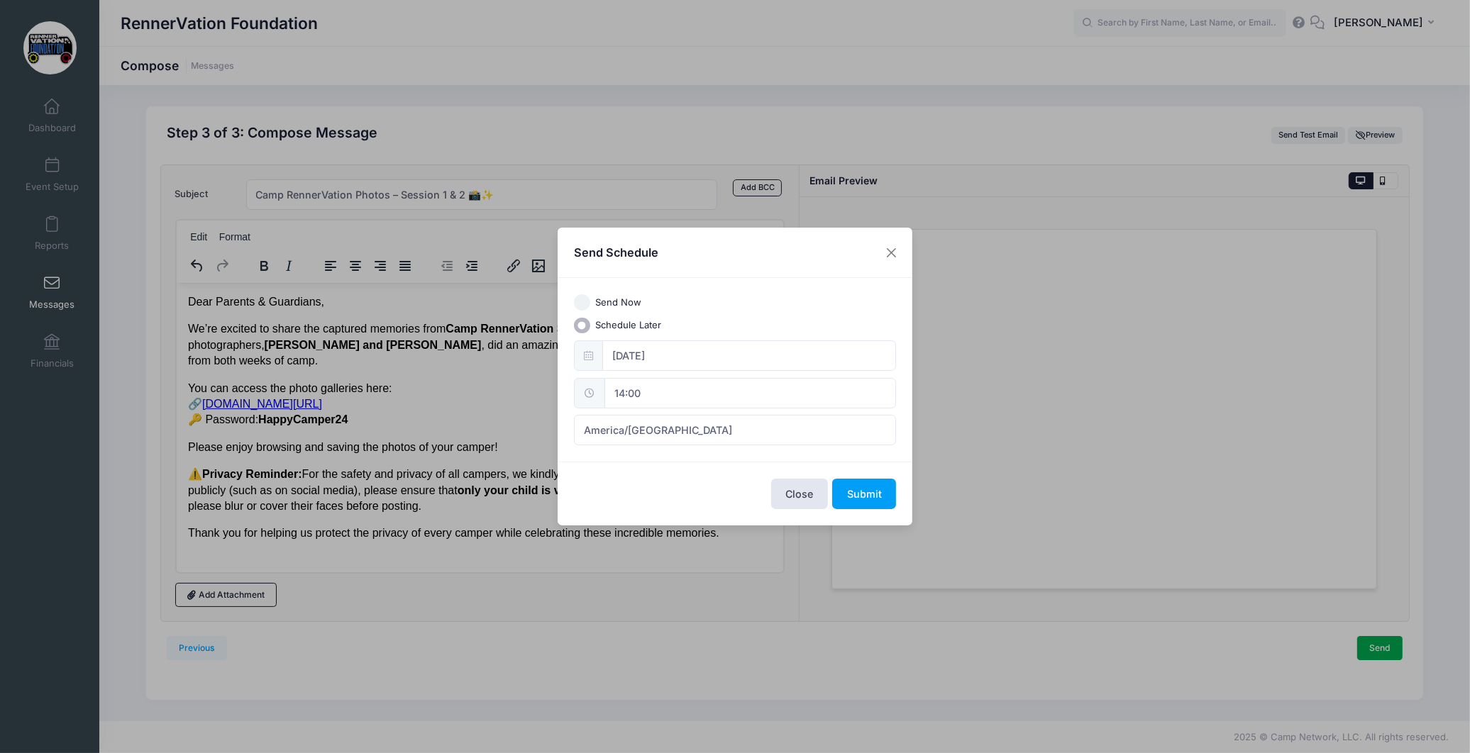
click at [662, 477] on div "Close Submit" at bounding box center [735, 493] width 355 height 63
click at [870, 492] on button "Submit" at bounding box center [864, 494] width 64 height 31
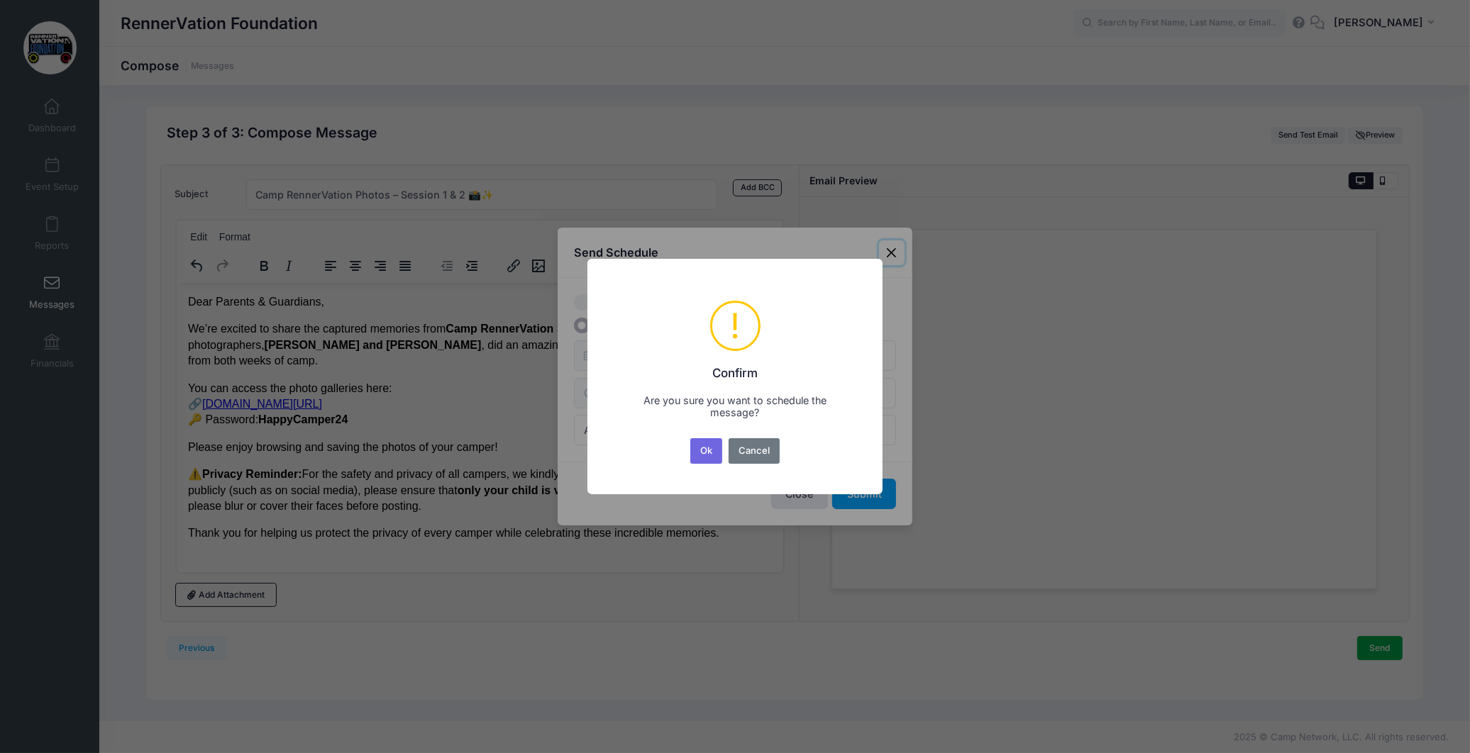
click at [697, 452] on button "Ok" at bounding box center [706, 451] width 33 height 26
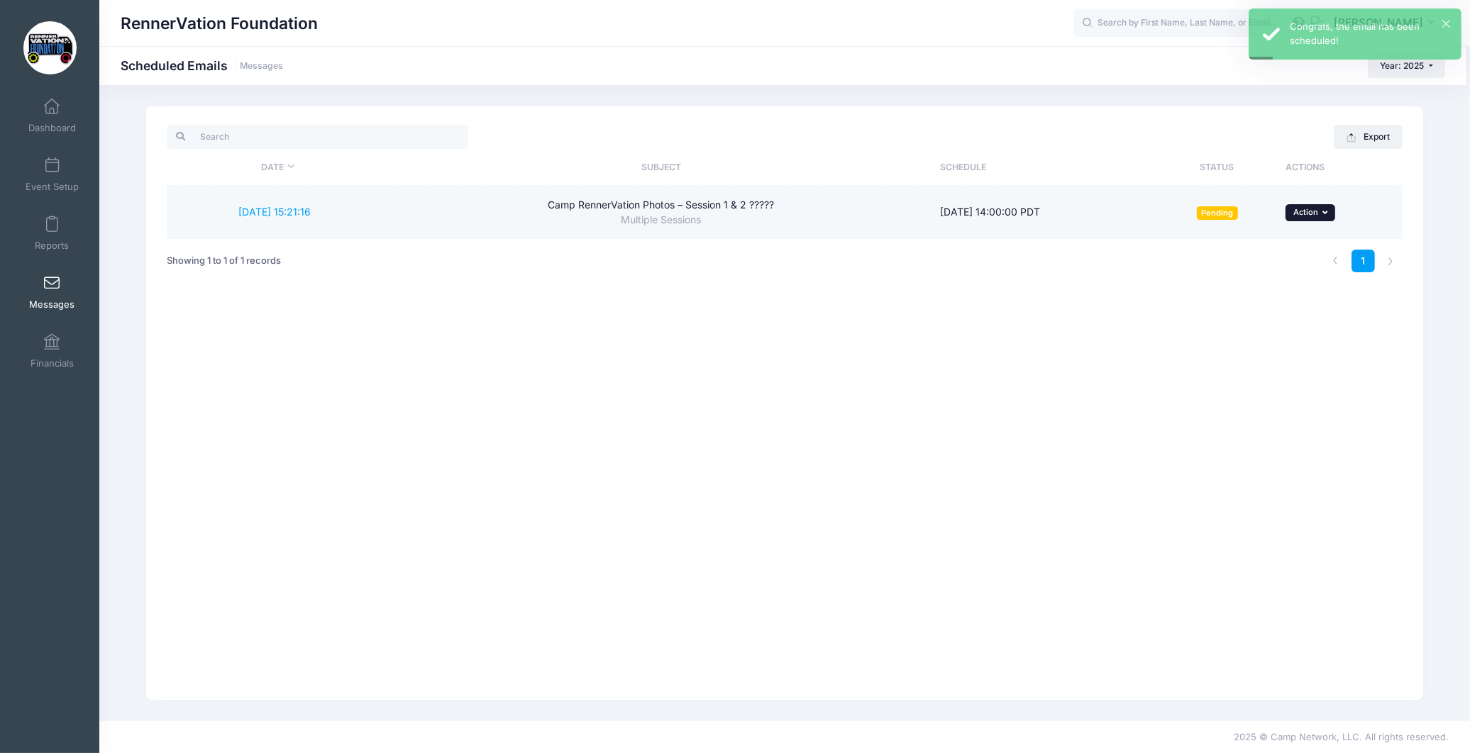
click at [1303, 214] on span "Action" at bounding box center [1305, 212] width 25 height 10
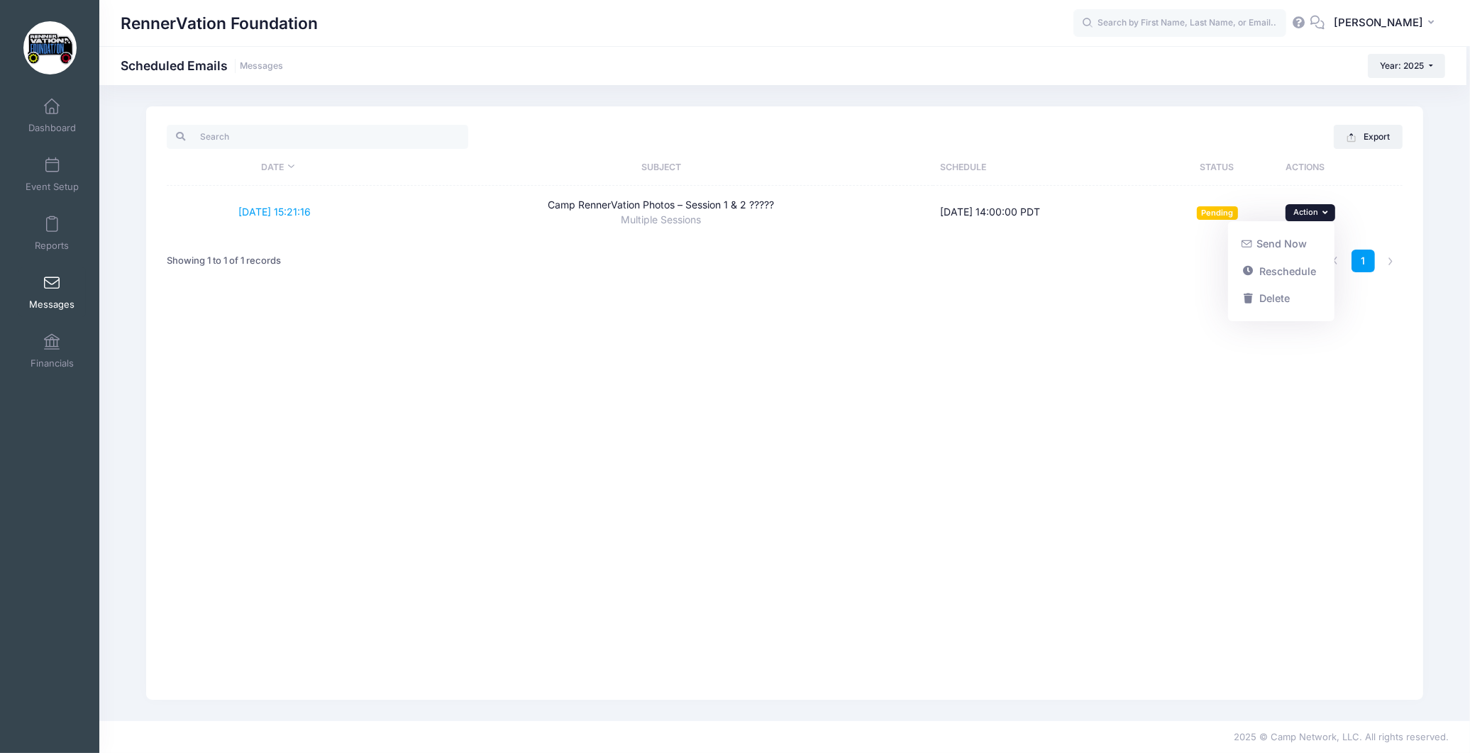
click at [1243, 412] on div "Export Date Subject Schedule Status Actions 8/19/2025 15:21:16 Camp RennerVatio…" at bounding box center [784, 403] width 1277 height 594
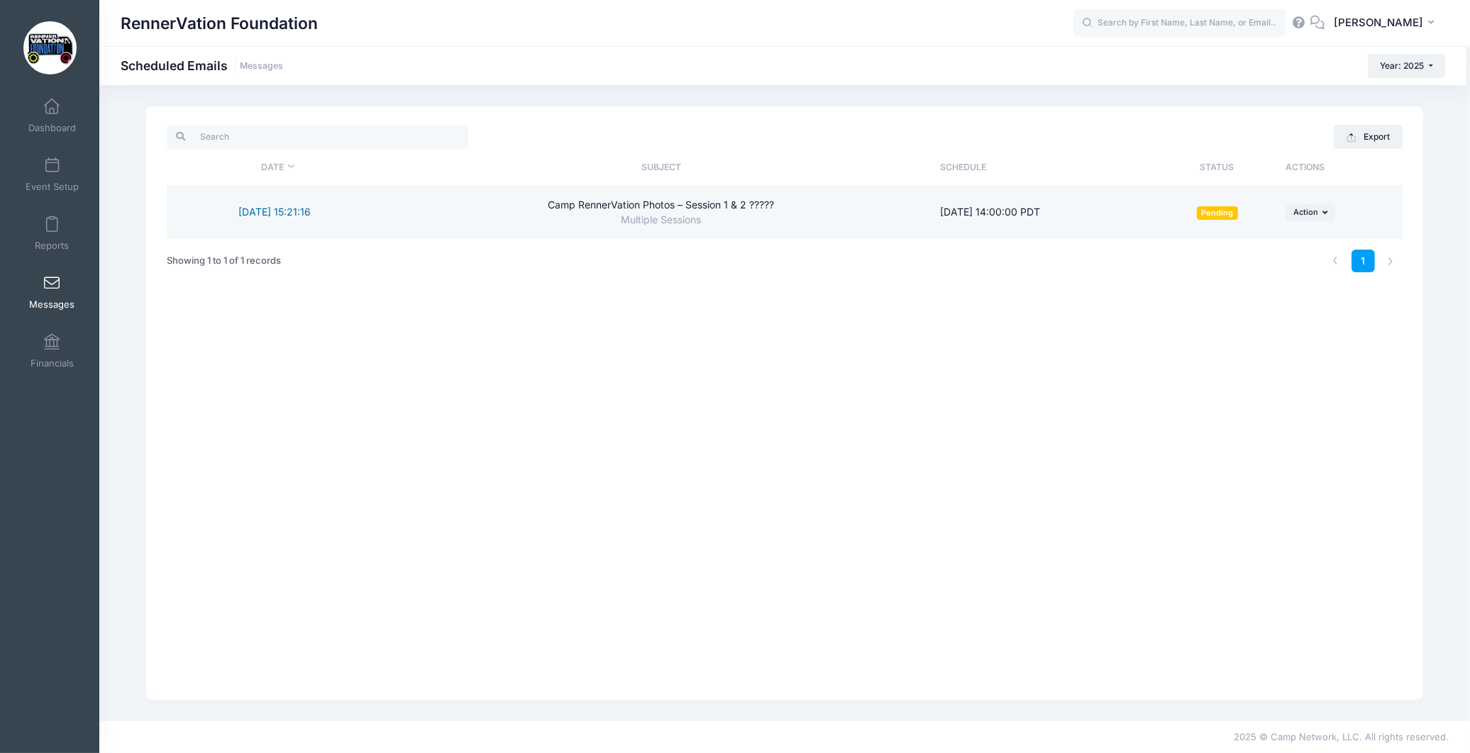
click at [274, 211] on link "8/19/2025 15:21:16" at bounding box center [274, 212] width 72 height 12
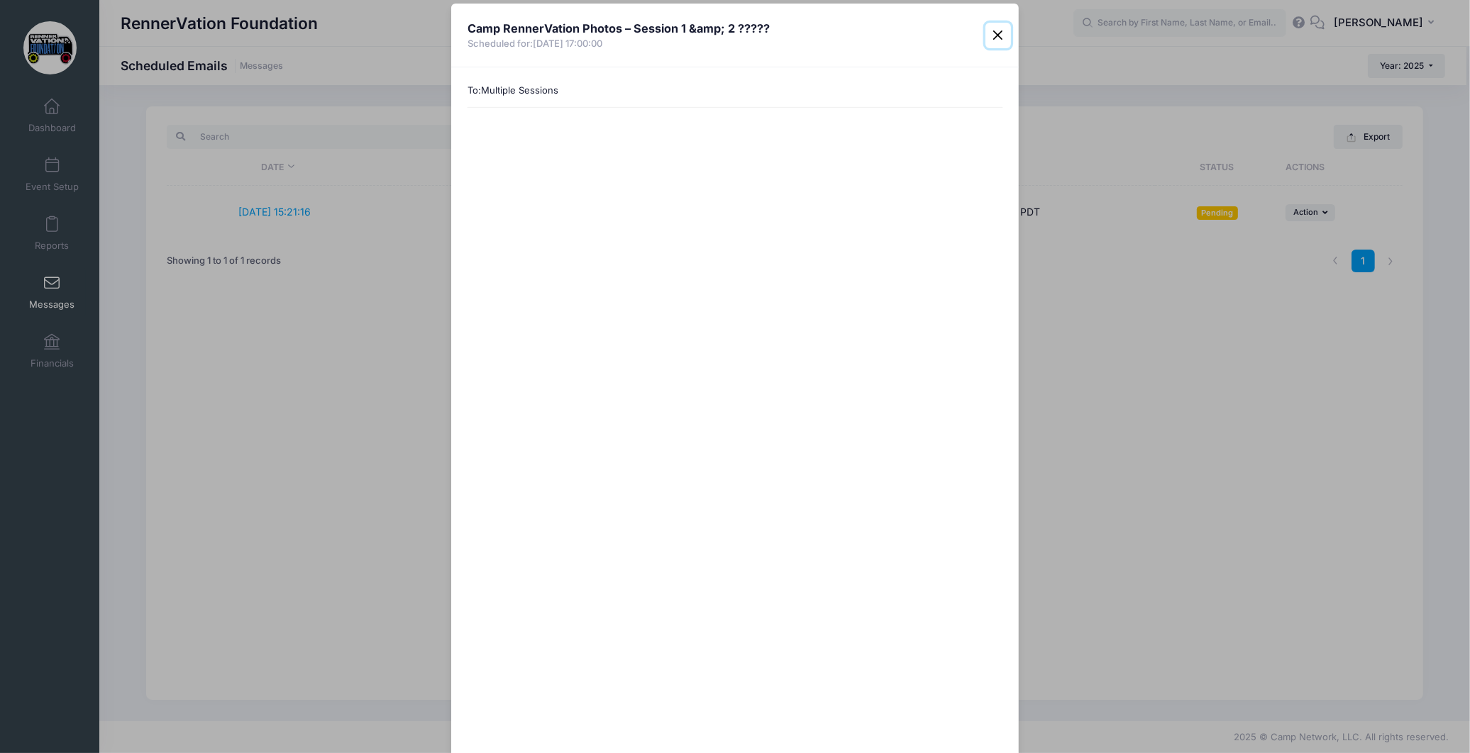
click at [994, 35] on button "Close" at bounding box center [998, 36] width 26 height 26
